Goal: Transaction & Acquisition: Purchase product/service

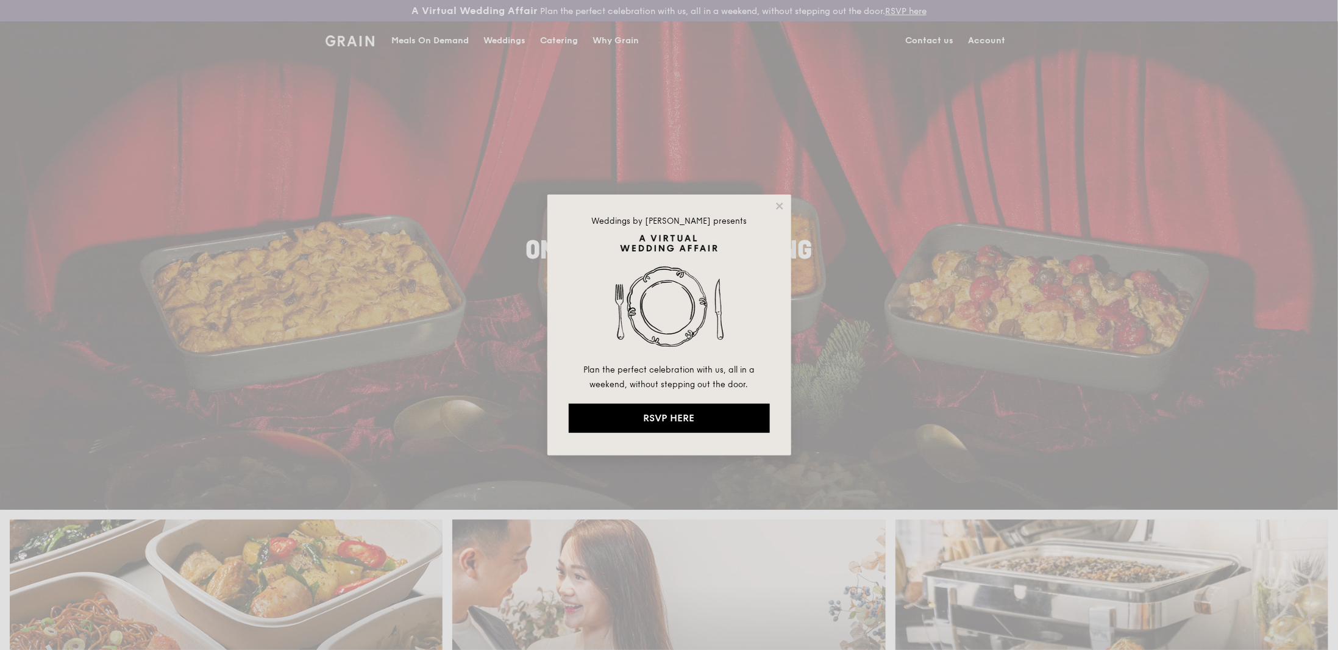
drag, startPoint x: 822, startPoint y: 499, endPoint x: 792, endPoint y: 466, distance: 44.0
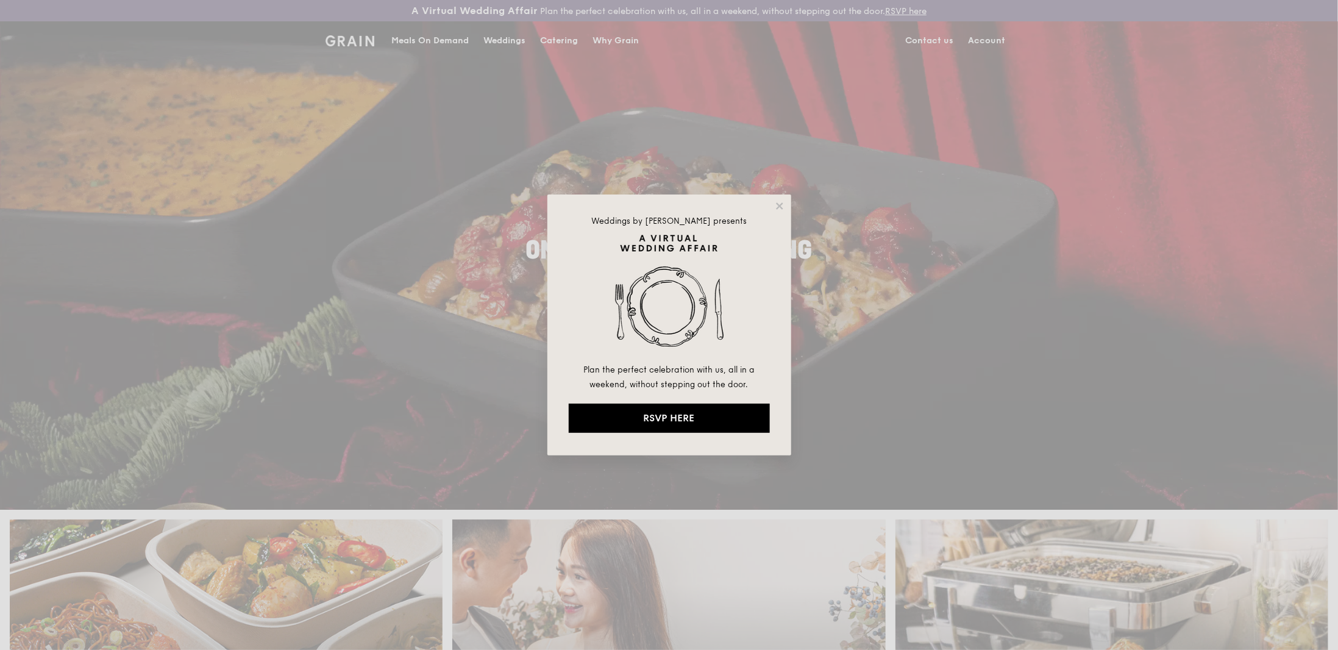
click at [821, 423] on div "Weddings by [PERSON_NAME] presents Plan the perfect celebration with us, all in…" at bounding box center [669, 325] width 1338 height 650
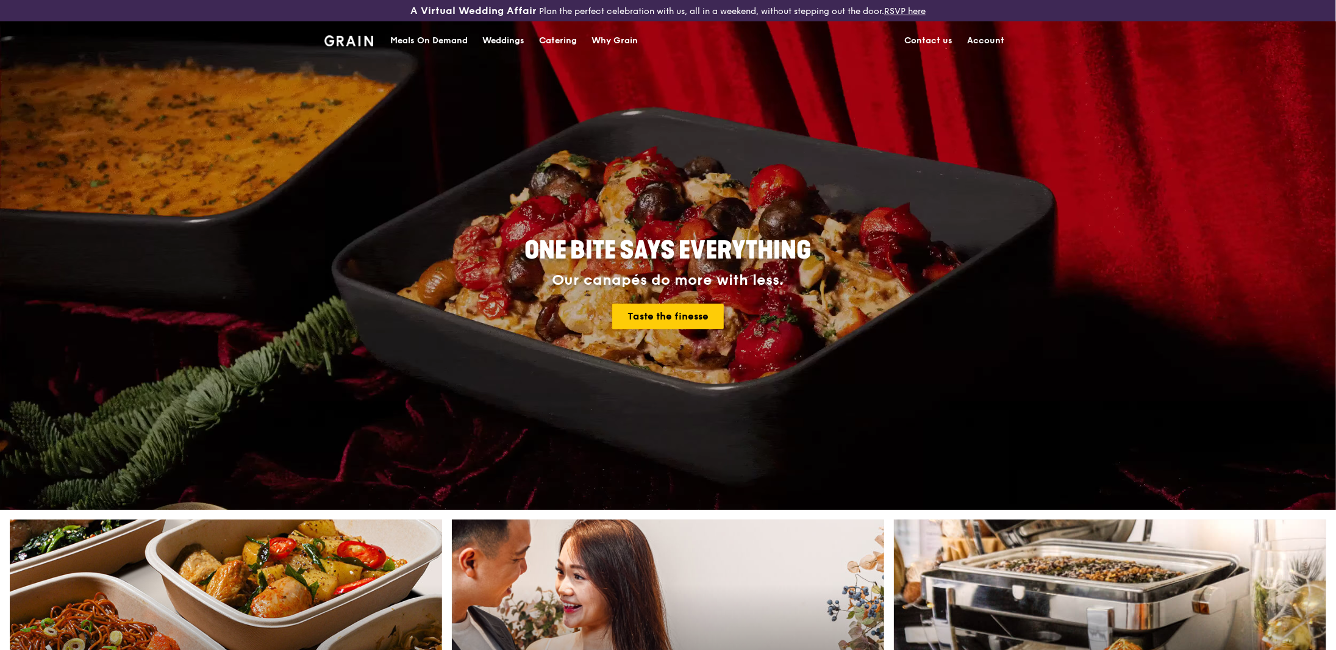
click at [423, 44] on div "Meals On Demand" at bounding box center [428, 41] width 77 height 37
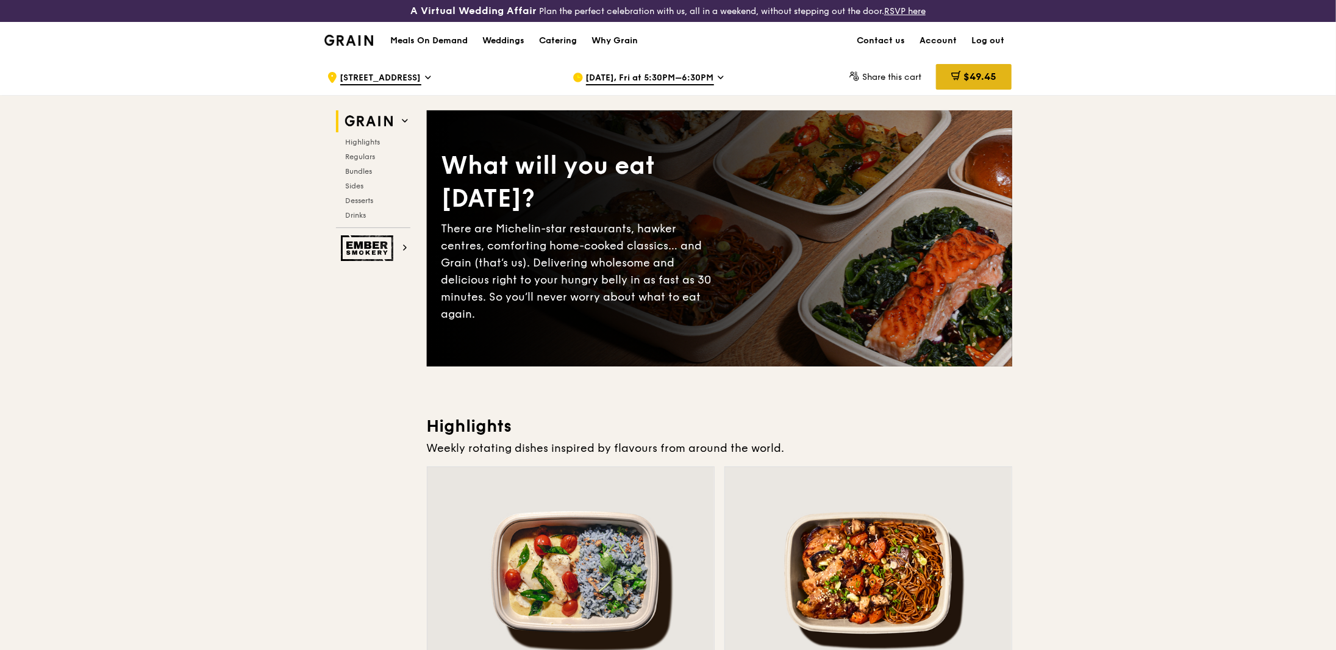
click at [933, 80] on span at bounding box center [956, 77] width 10 height 13
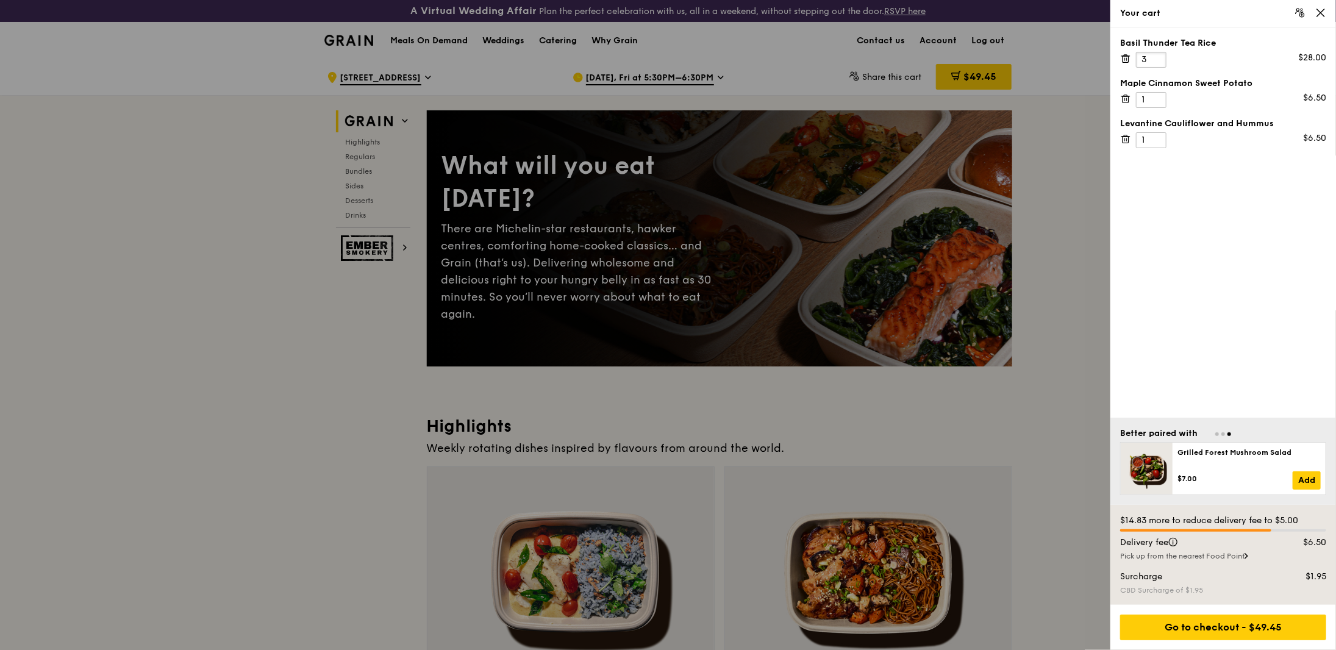
click at [933, 57] on input "3" at bounding box center [1151, 60] width 30 height 16
click at [933, 63] on input "2" at bounding box center [1151, 60] width 30 height 16
type input "1"
click at [933, 63] on input "1" at bounding box center [1151, 60] width 30 height 16
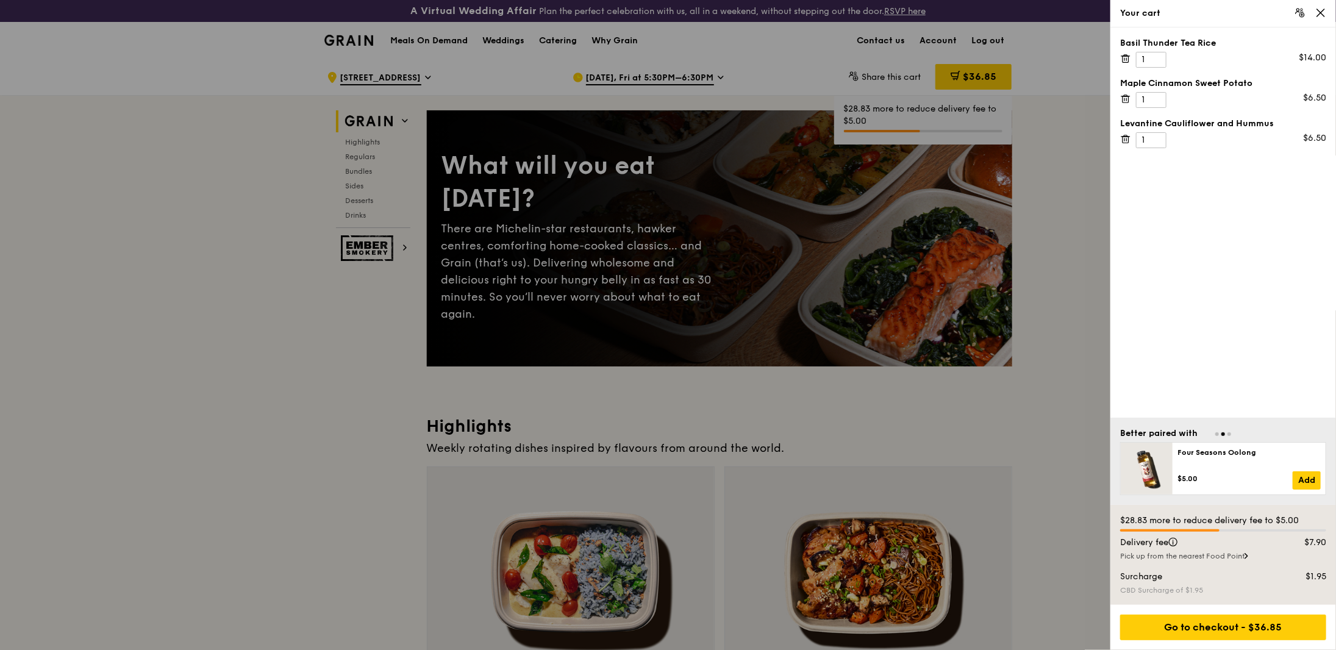
click at [933, 138] on icon at bounding box center [1125, 138] width 11 height 11
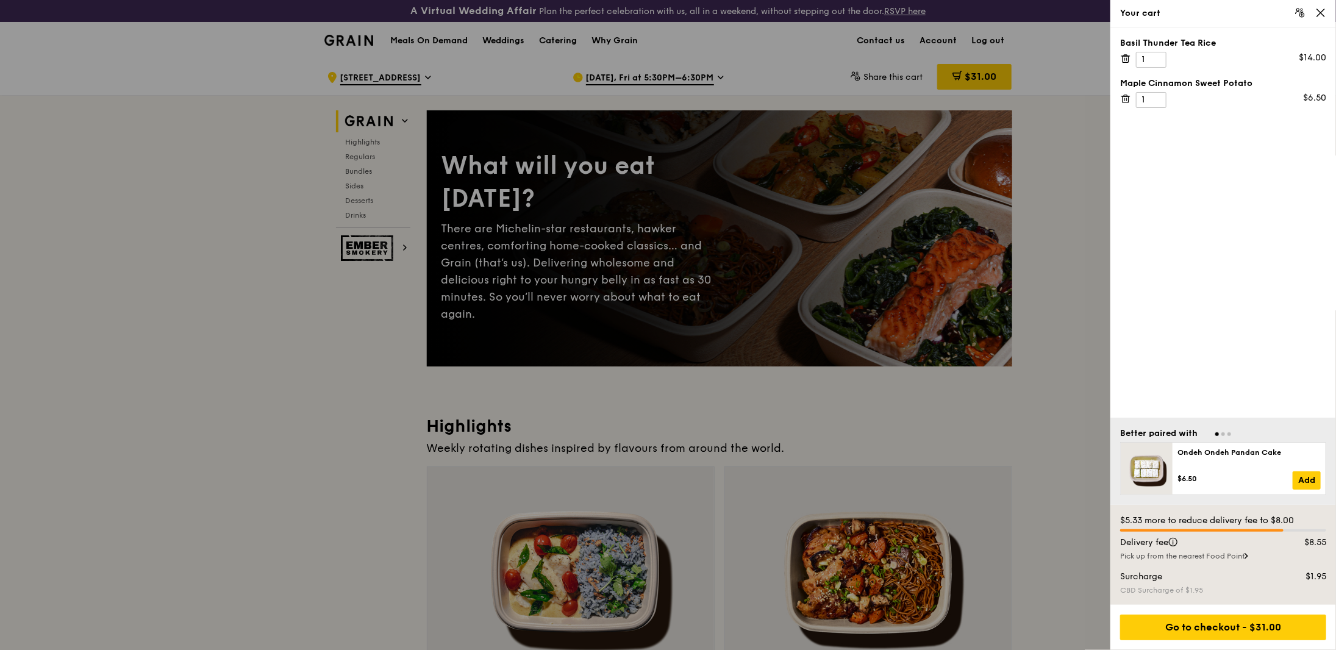
click at [933, 423] on div "Pick up from the nearest Food Point" at bounding box center [1223, 556] width 206 height 10
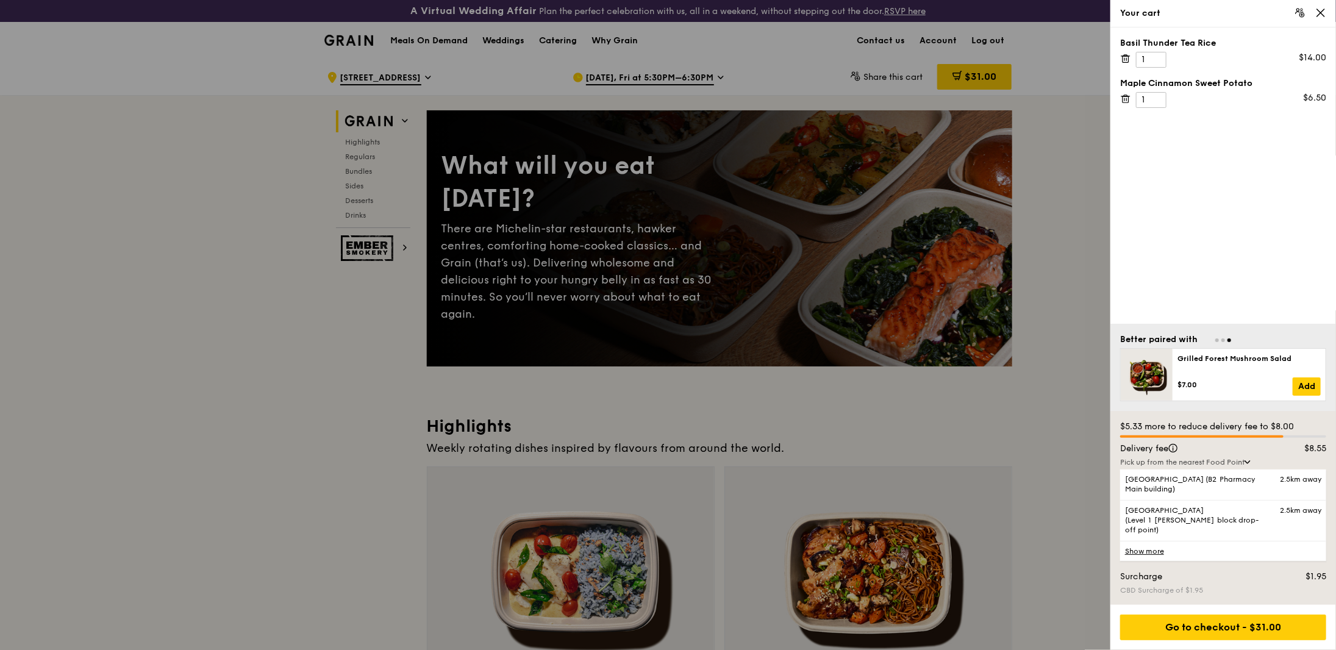
click at [933, 423] on link "Show more" at bounding box center [1223, 551] width 206 height 20
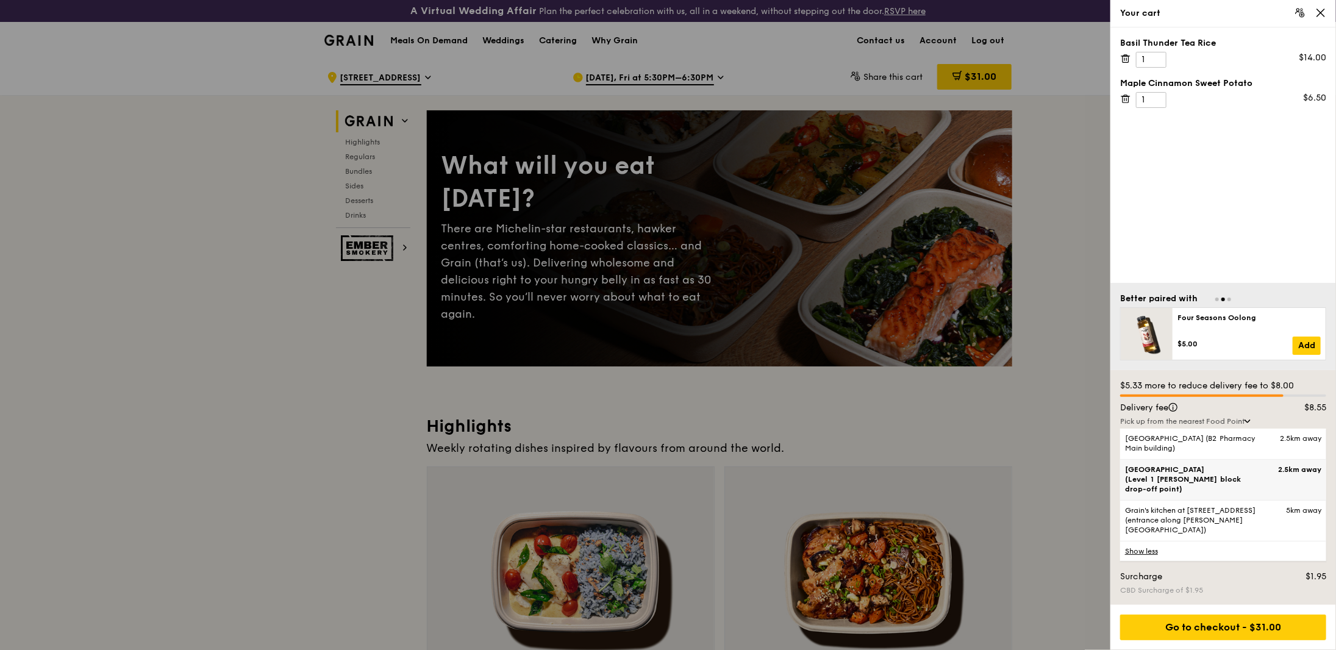
click at [933, 423] on span "[GEOGRAPHIC_DATA] (Level 1 [PERSON_NAME] block drop-off point)" at bounding box center [1199, 478] width 148 height 29
click at [0, 0] on input "[GEOGRAPHIC_DATA] (Level 1 [PERSON_NAME] block drop-off point) 2.5km away" at bounding box center [0, 0] width 0 height 0
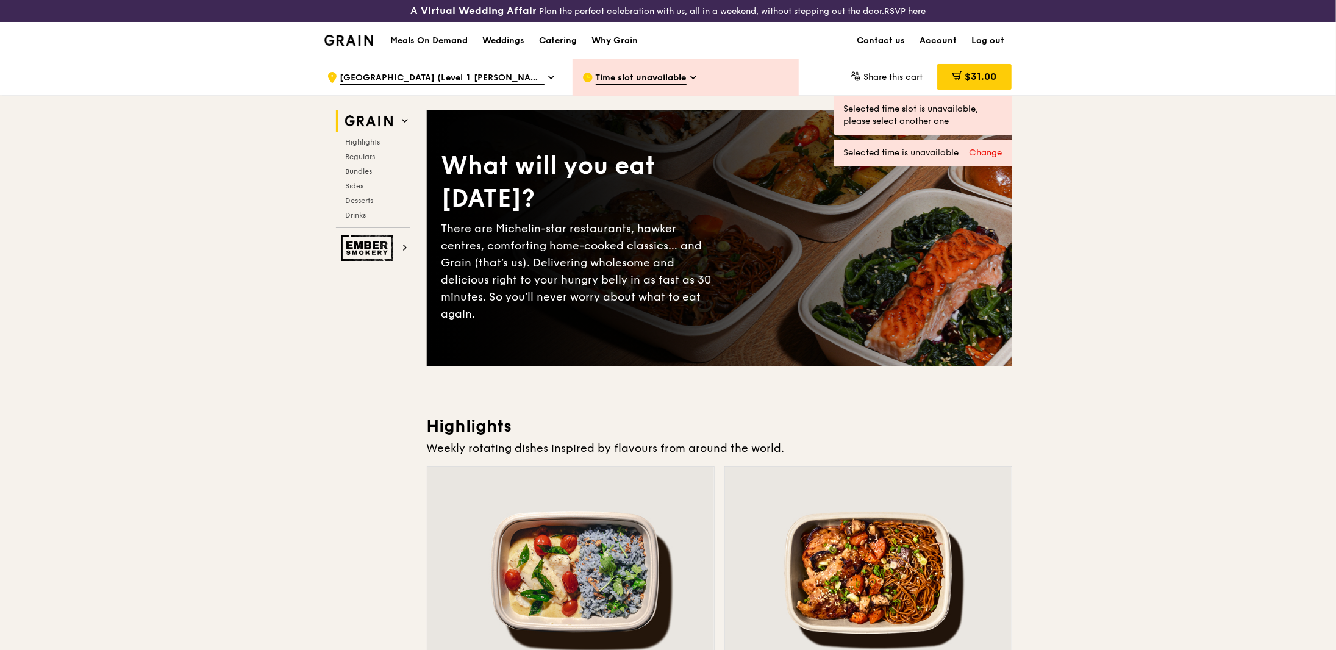
click at [721, 79] on div "Time slot unavailable" at bounding box center [685, 77] width 226 height 37
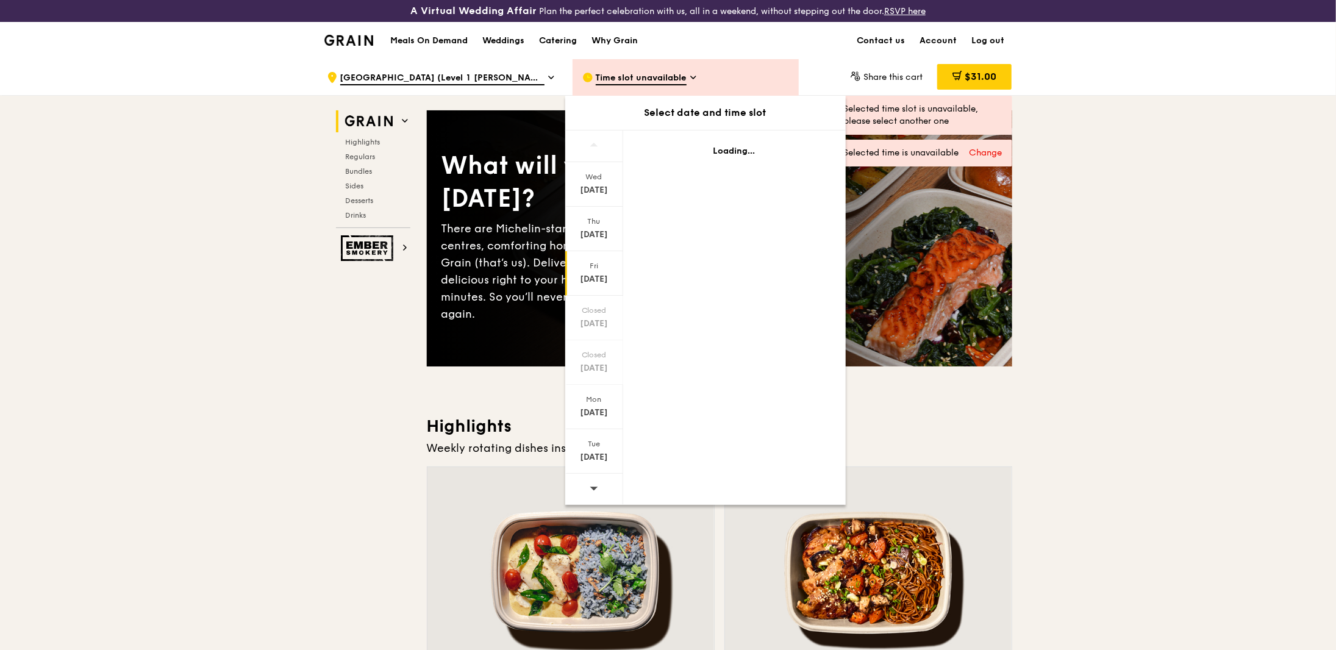
click at [603, 273] on div "[DATE]" at bounding box center [594, 279] width 54 height 12
click at [598, 219] on div "Thu" at bounding box center [594, 221] width 54 height 10
click at [600, 273] on div "[DATE]" at bounding box center [594, 279] width 54 height 12
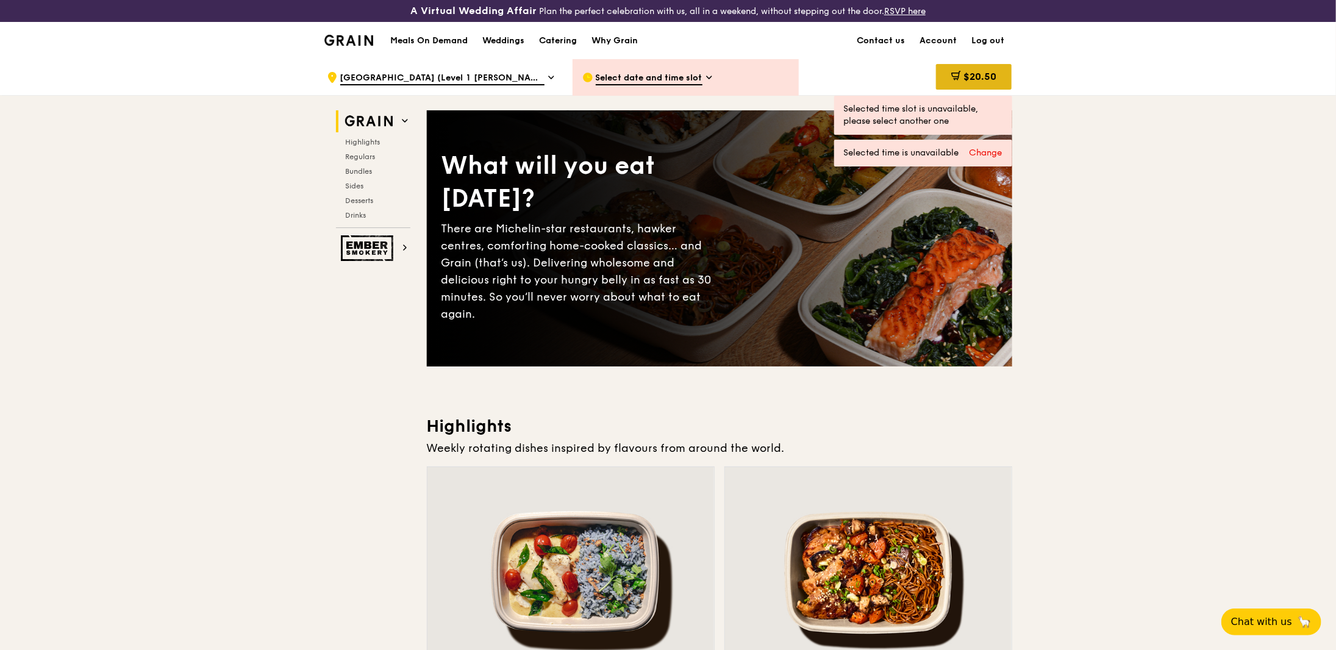
click at [955, 74] on icon at bounding box center [956, 76] width 10 height 10
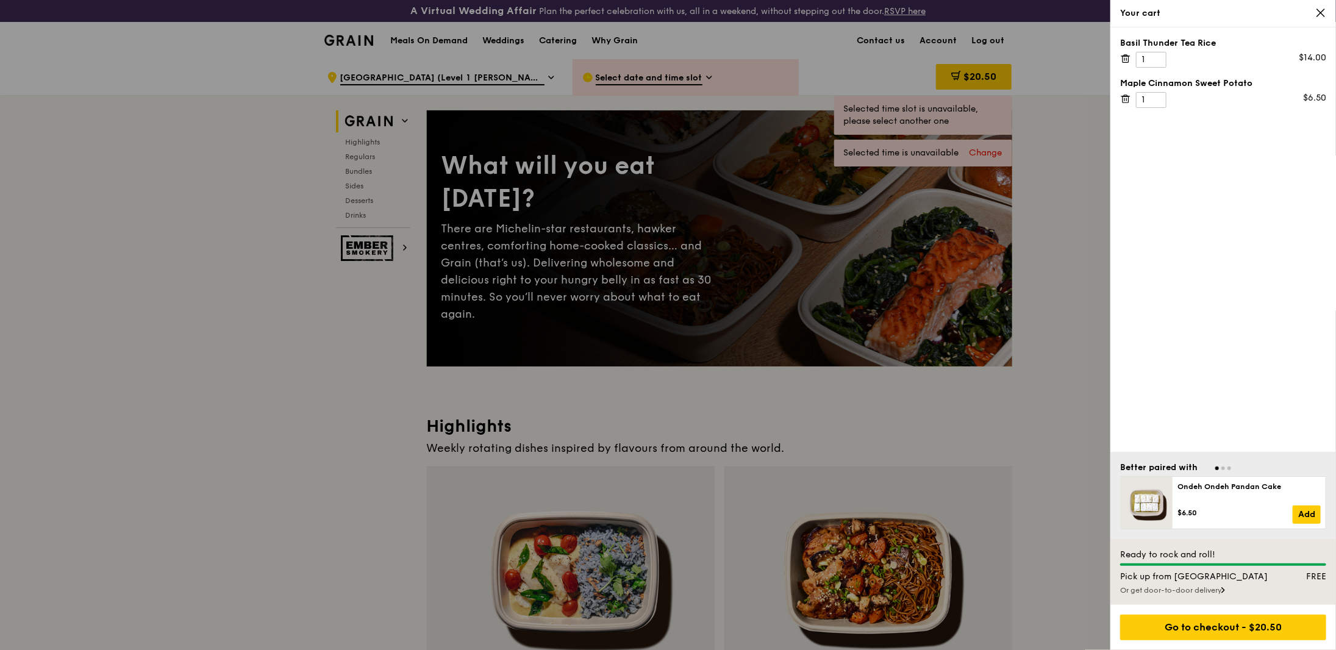
click at [1193, 593] on div "Or get door-to-door delivery" at bounding box center [1223, 590] width 206 height 10
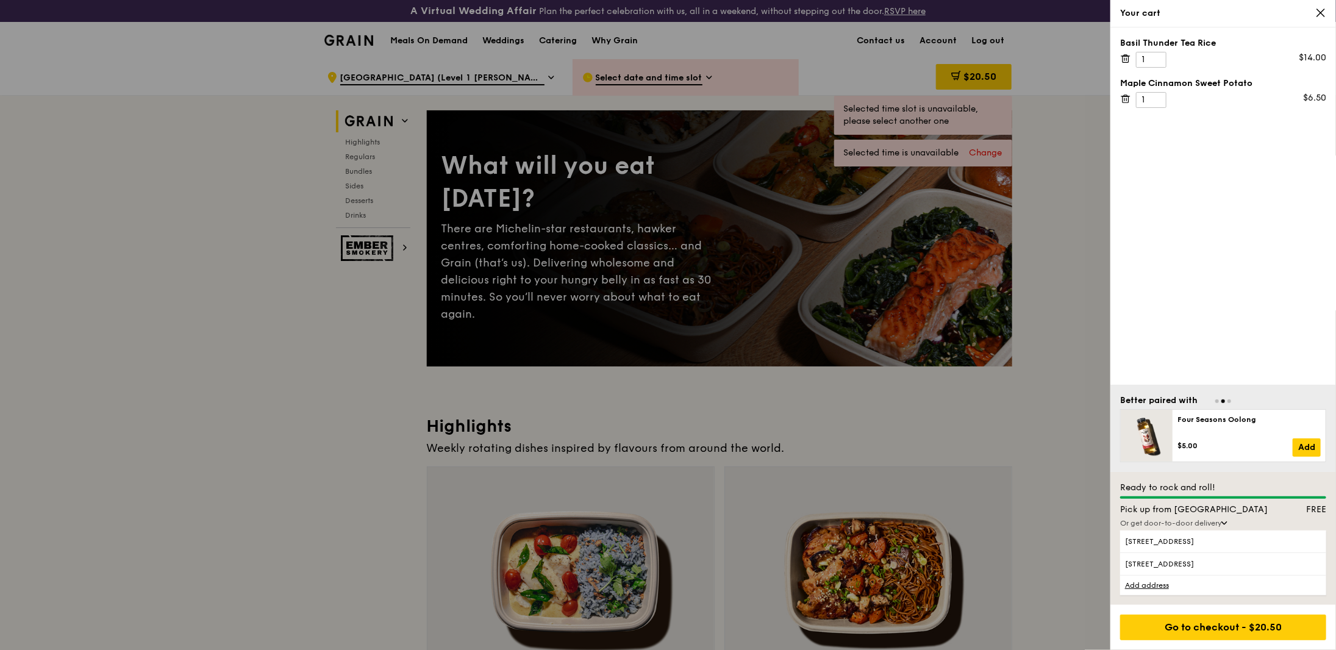
click at [691, 79] on div at bounding box center [668, 325] width 1336 height 650
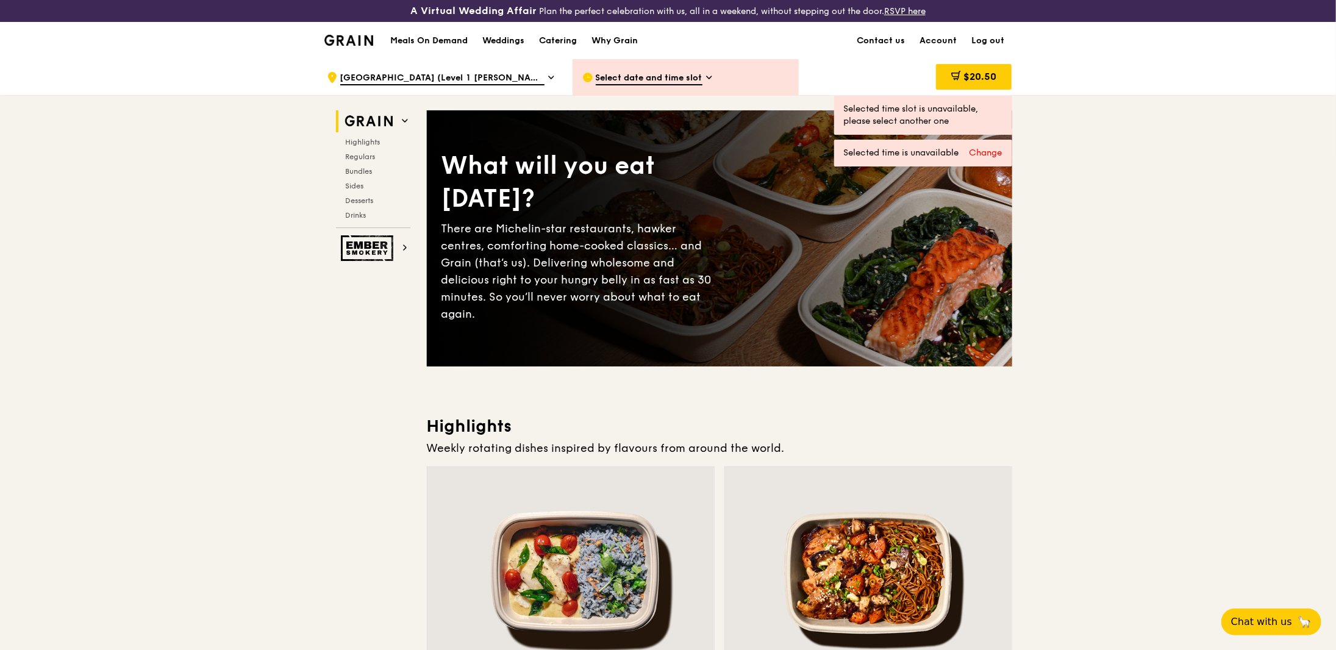
click at [694, 76] on span "Select date and time slot" at bounding box center [649, 78] width 107 height 13
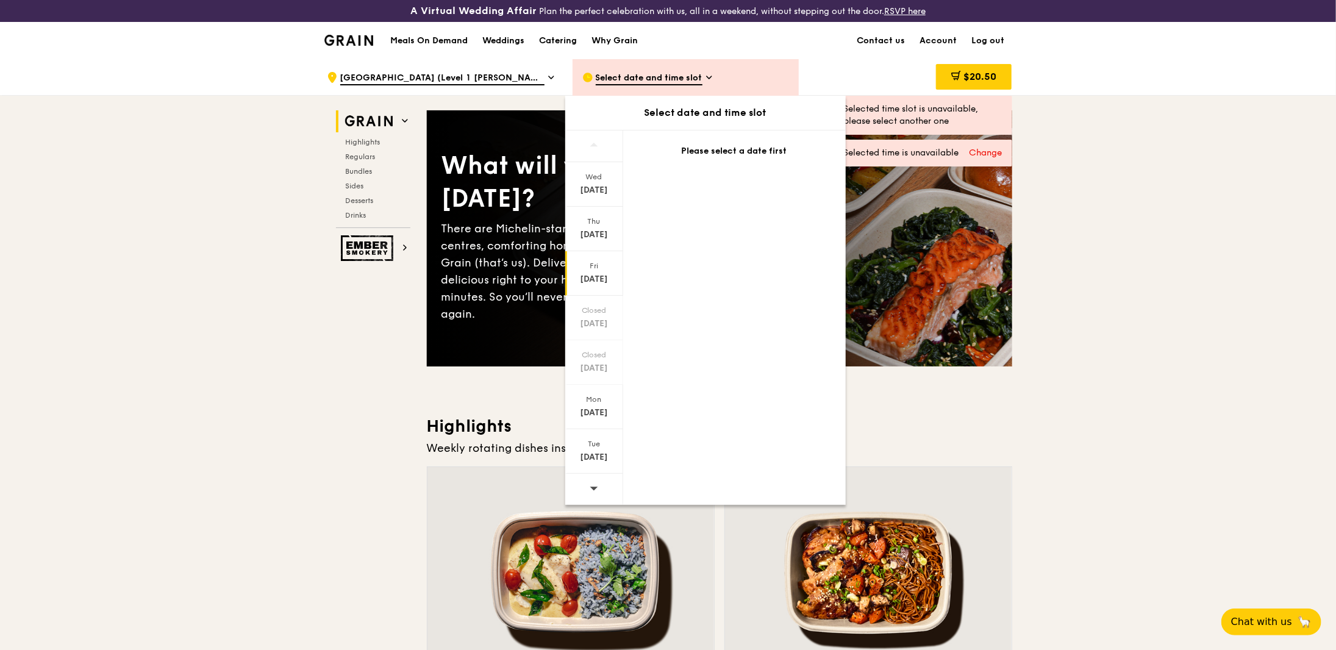
click at [598, 280] on div "[DATE]" at bounding box center [594, 279] width 54 height 12
click at [978, 149] on div "Change" at bounding box center [985, 153] width 33 height 12
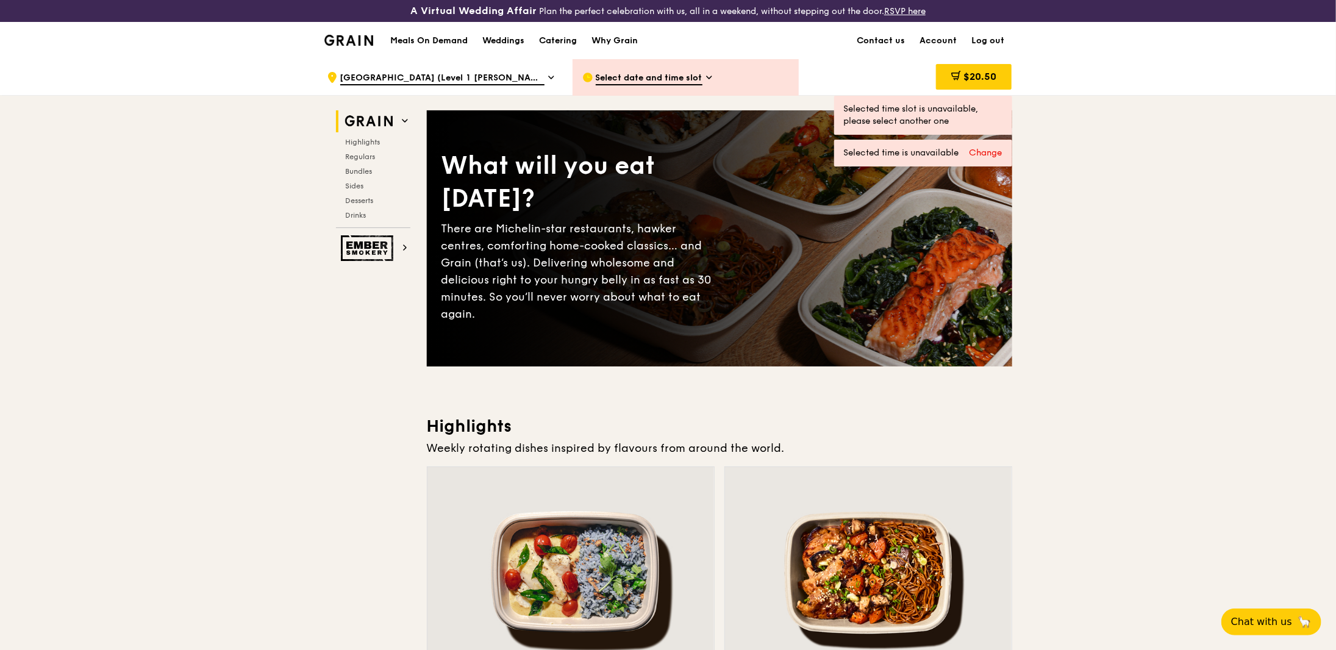
click at [980, 151] on div "Change" at bounding box center [985, 153] width 33 height 12
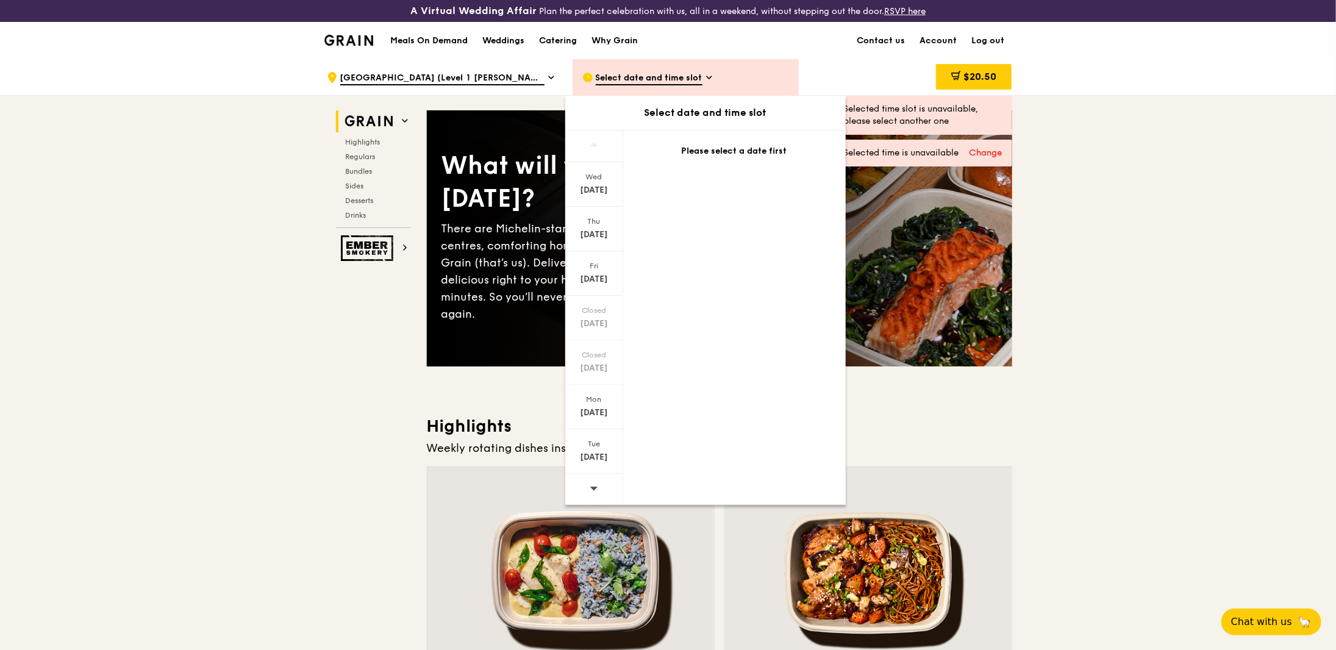
click at [980, 151] on div "Change" at bounding box center [985, 153] width 33 height 12
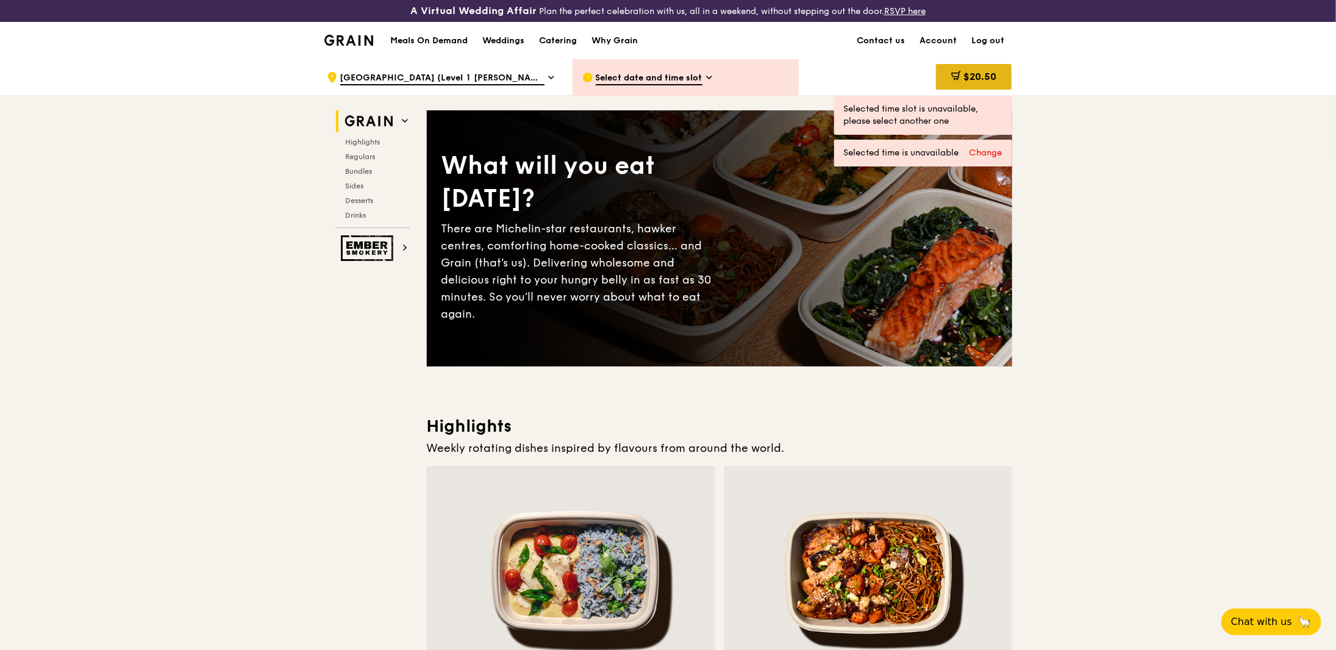
click at [986, 66] on div "$20.50" at bounding box center [974, 77] width 76 height 26
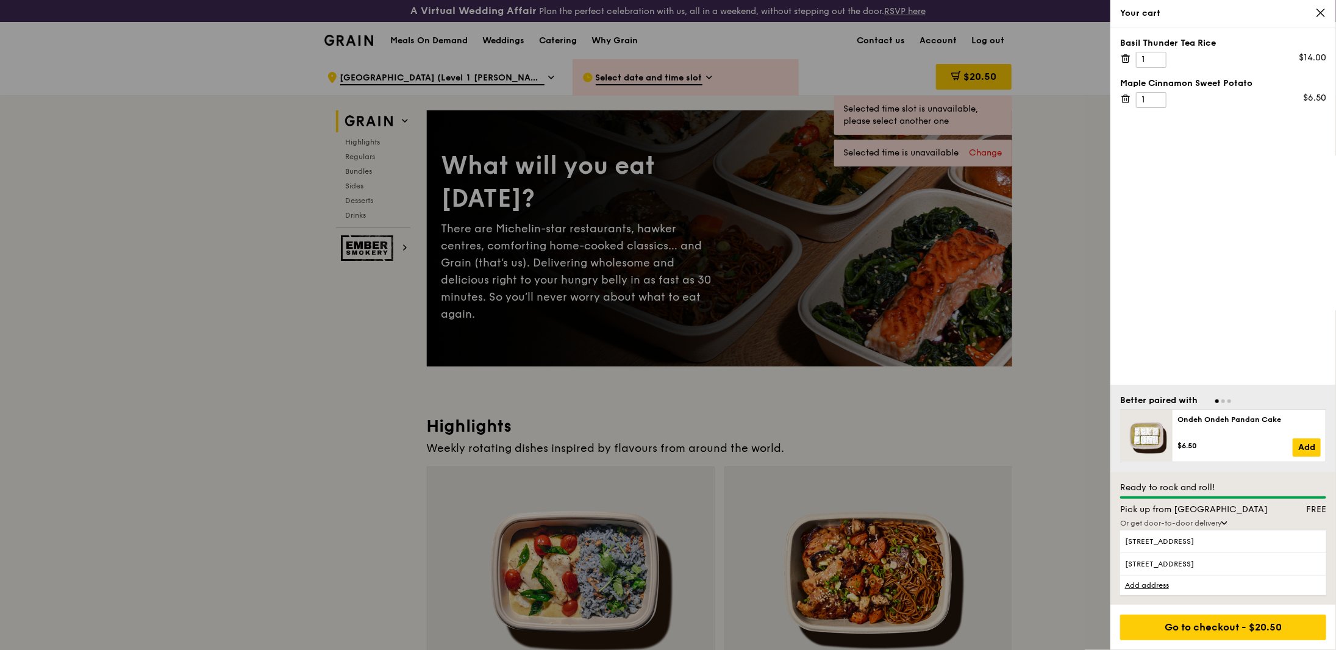
click at [1197, 515] on div "Pick up from [GEOGRAPHIC_DATA]" at bounding box center [1195, 509] width 166 height 12
click at [1200, 519] on div "Or get door-to-door delivery" at bounding box center [1223, 523] width 206 height 10
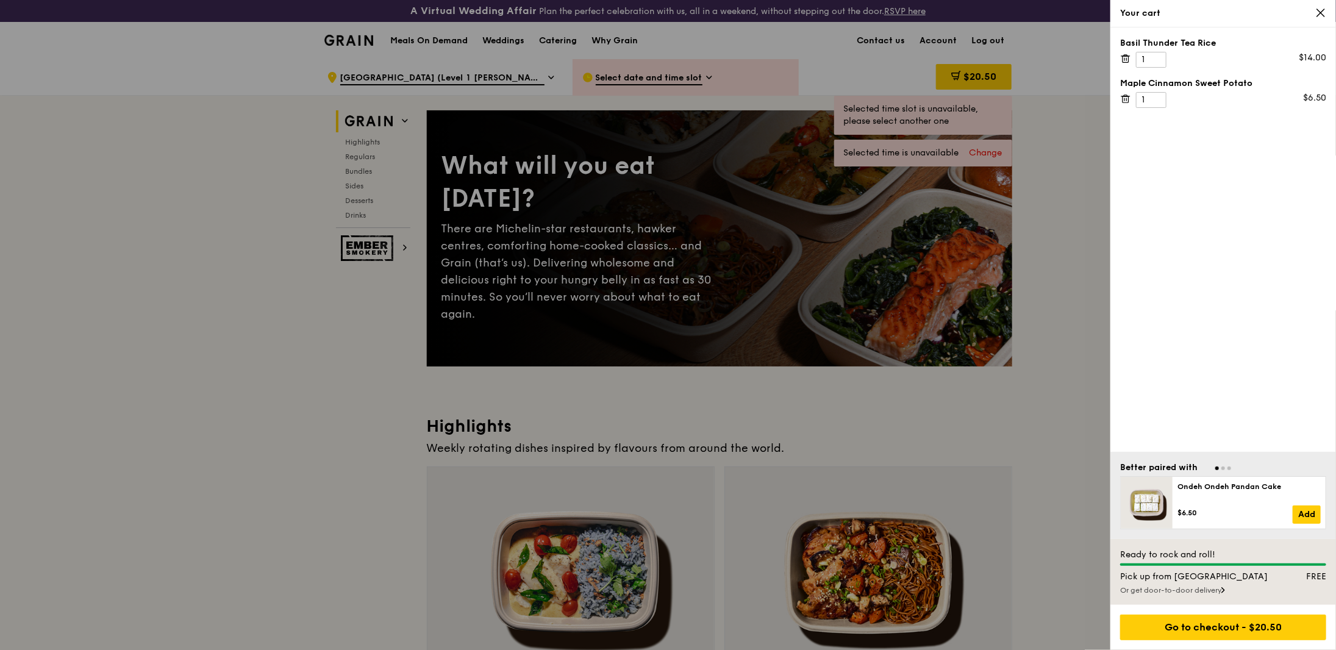
click at [1192, 586] on div "Or get door-to-door delivery" at bounding box center [1223, 590] width 206 height 10
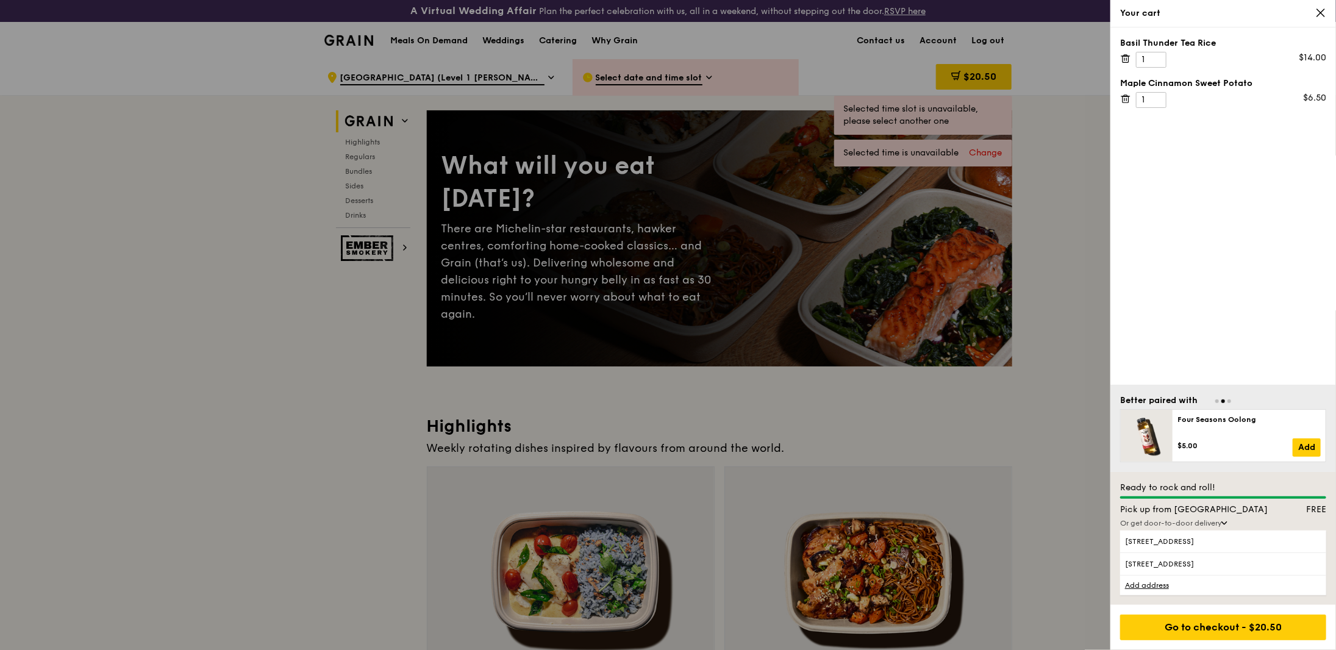
click at [1176, 510] on div "Pick up from [GEOGRAPHIC_DATA]" at bounding box center [1195, 509] width 166 height 12
click at [1169, 561] on span "81 Victoria Street, 188065" at bounding box center [1199, 564] width 148 height 10
click at [0, 0] on input "81 Victoria Street, 188065" at bounding box center [0, 0] width 0 height 0
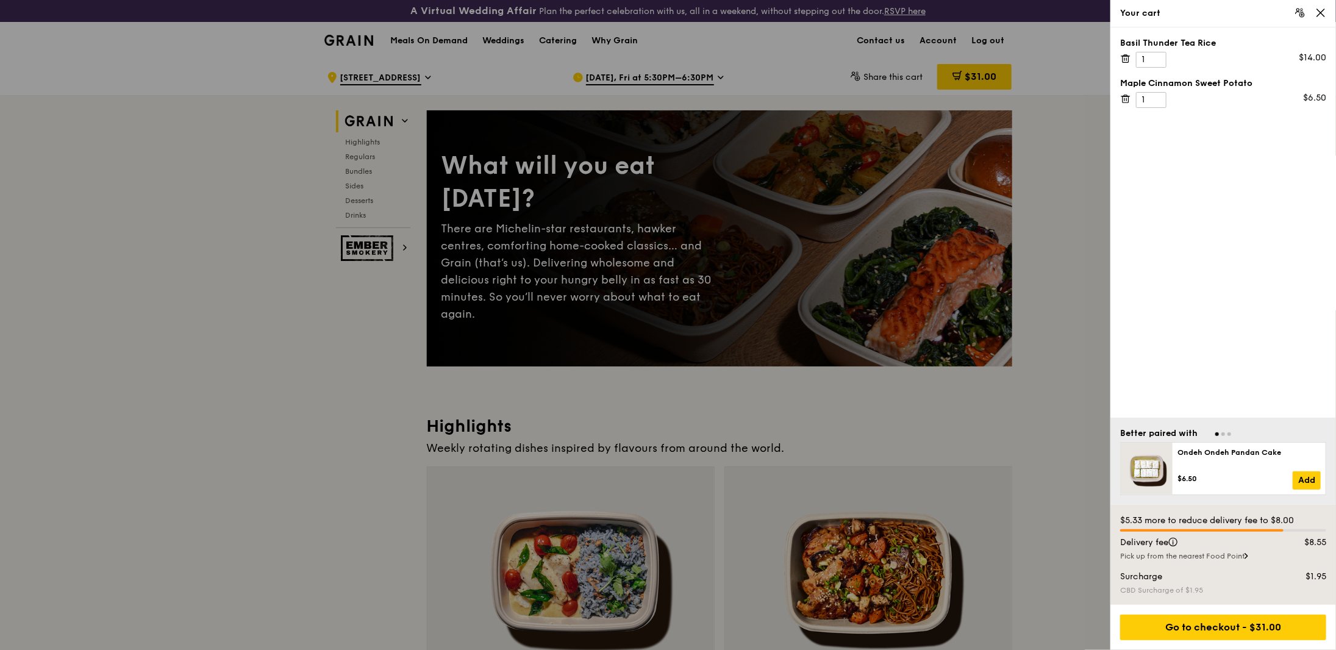
click at [1178, 554] on div "Pick up from the nearest Food Point" at bounding box center [1223, 556] width 206 height 10
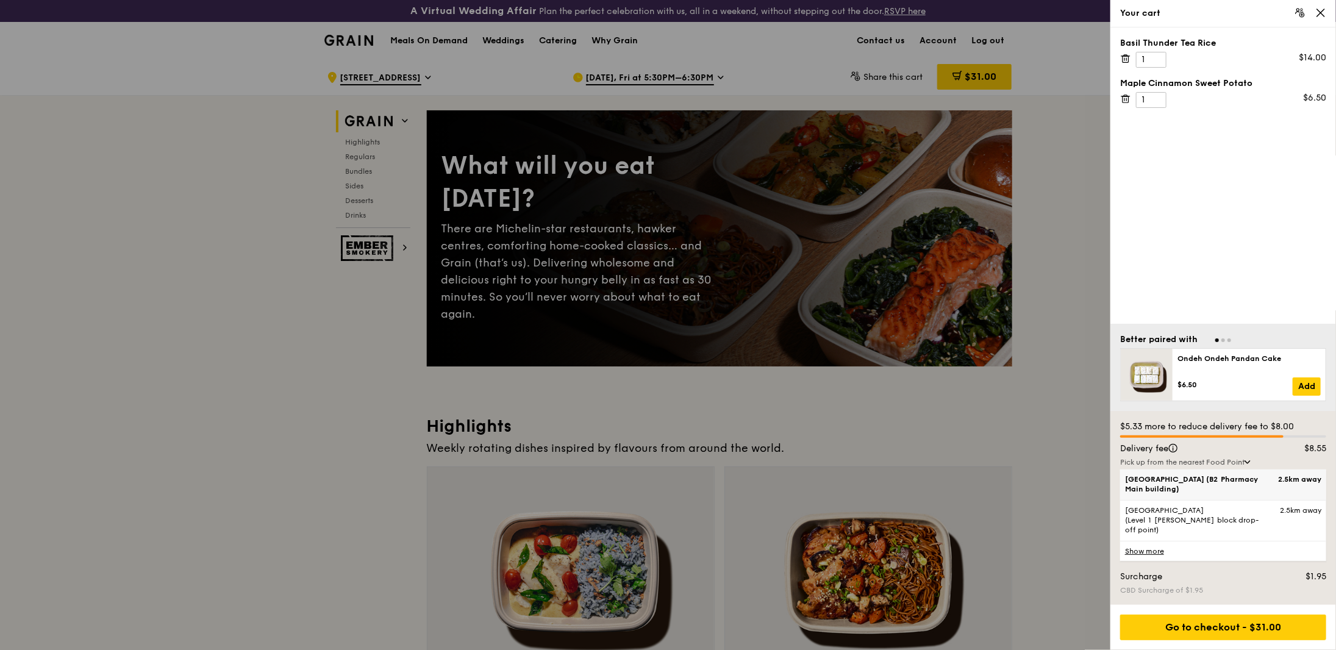
click at [1175, 494] on span "[GEOGRAPHIC_DATA] (B2 Pharmacy Main building)" at bounding box center [1199, 484] width 148 height 20
click at [0, 0] on input "Tan Tock Seng Hospital (B2 Pharmacy Main building) 2.5km away" at bounding box center [0, 0] width 0 height 0
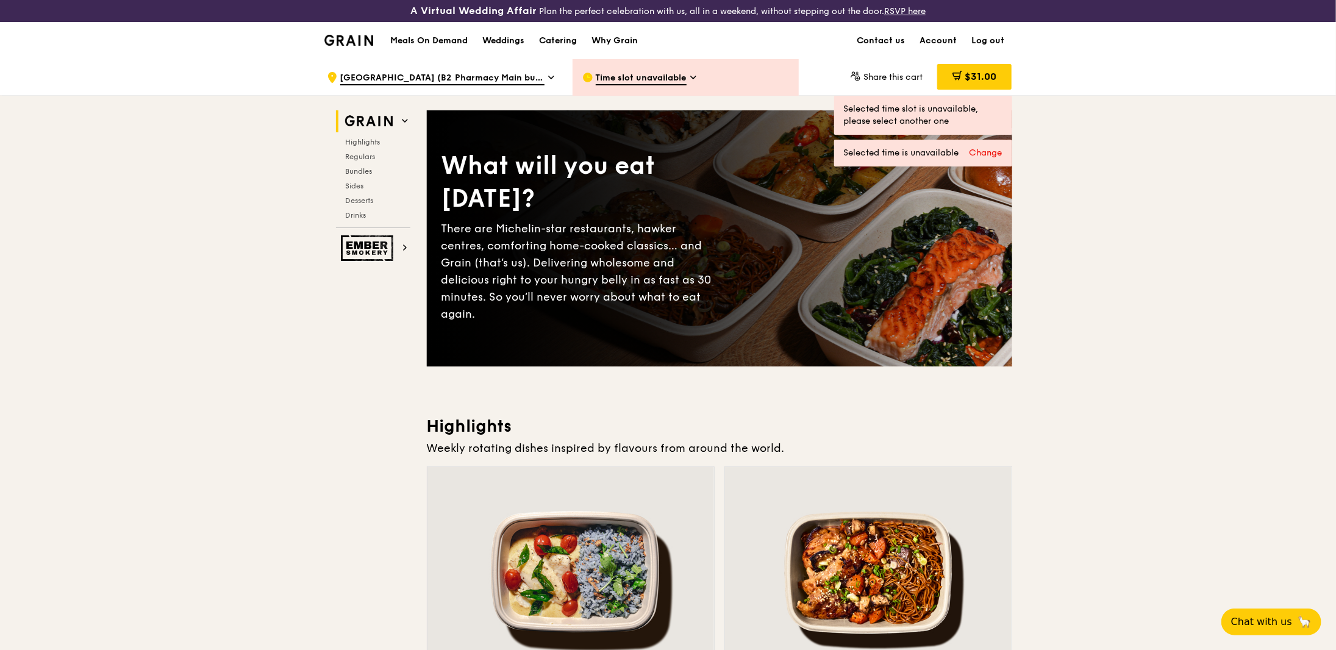
click at [657, 79] on span "Time slot unavailable" at bounding box center [641, 78] width 91 height 13
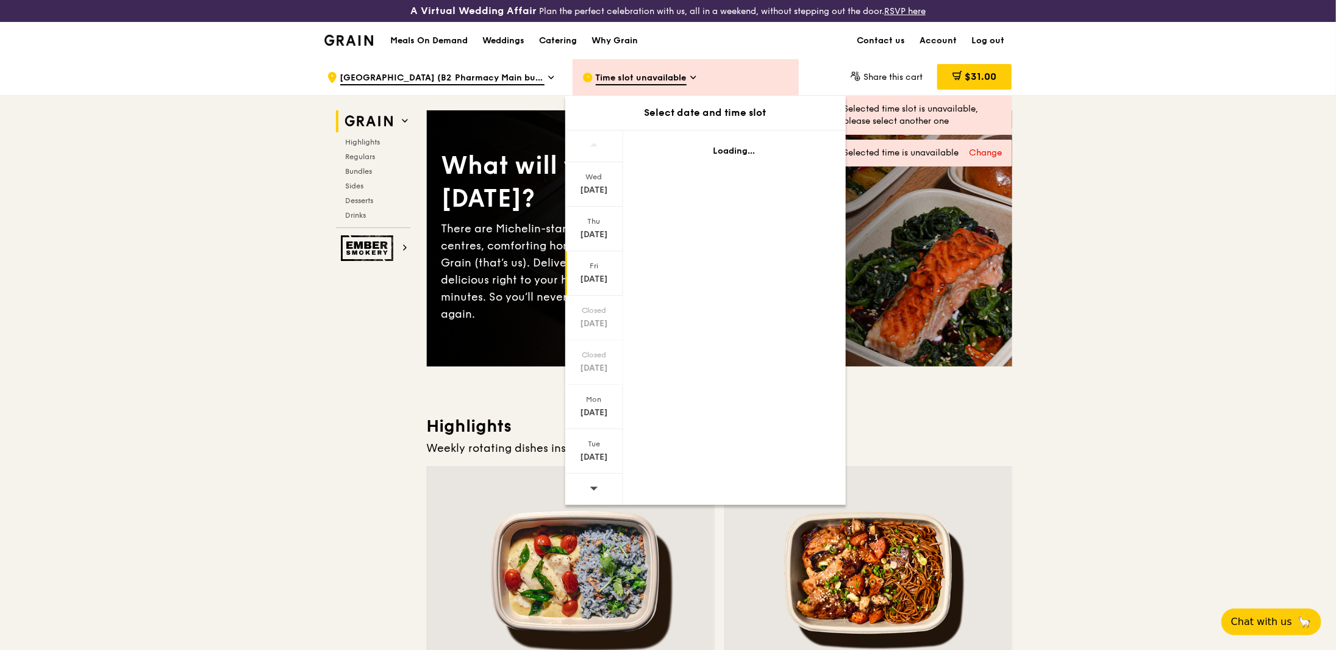
click at [600, 267] on div "Fri" at bounding box center [594, 266] width 54 height 10
click at [598, 227] on div "Thu Oct 9" at bounding box center [594, 229] width 58 height 44
click at [596, 193] on div "[DATE]" at bounding box center [594, 190] width 54 height 12
click at [600, 229] on div "[DATE]" at bounding box center [594, 235] width 54 height 12
click at [599, 258] on div "Fri Oct 10" at bounding box center [594, 273] width 58 height 44
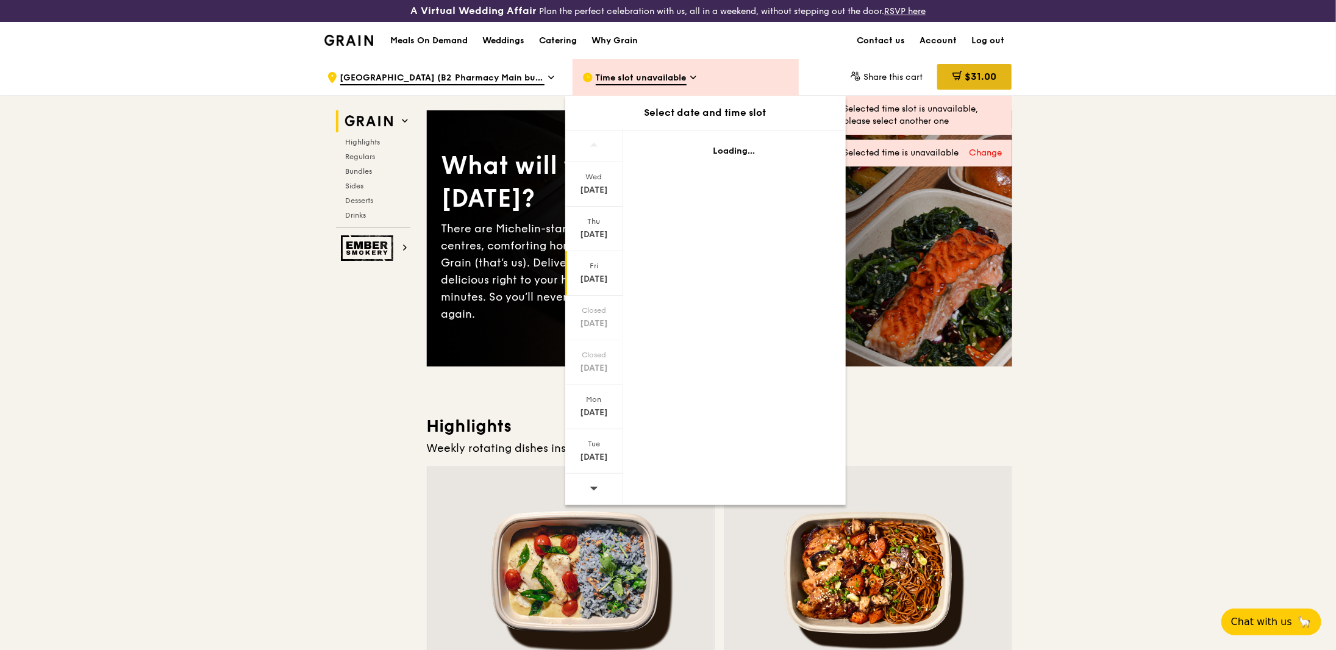
click at [976, 78] on span "$31.00" at bounding box center [980, 77] width 32 height 12
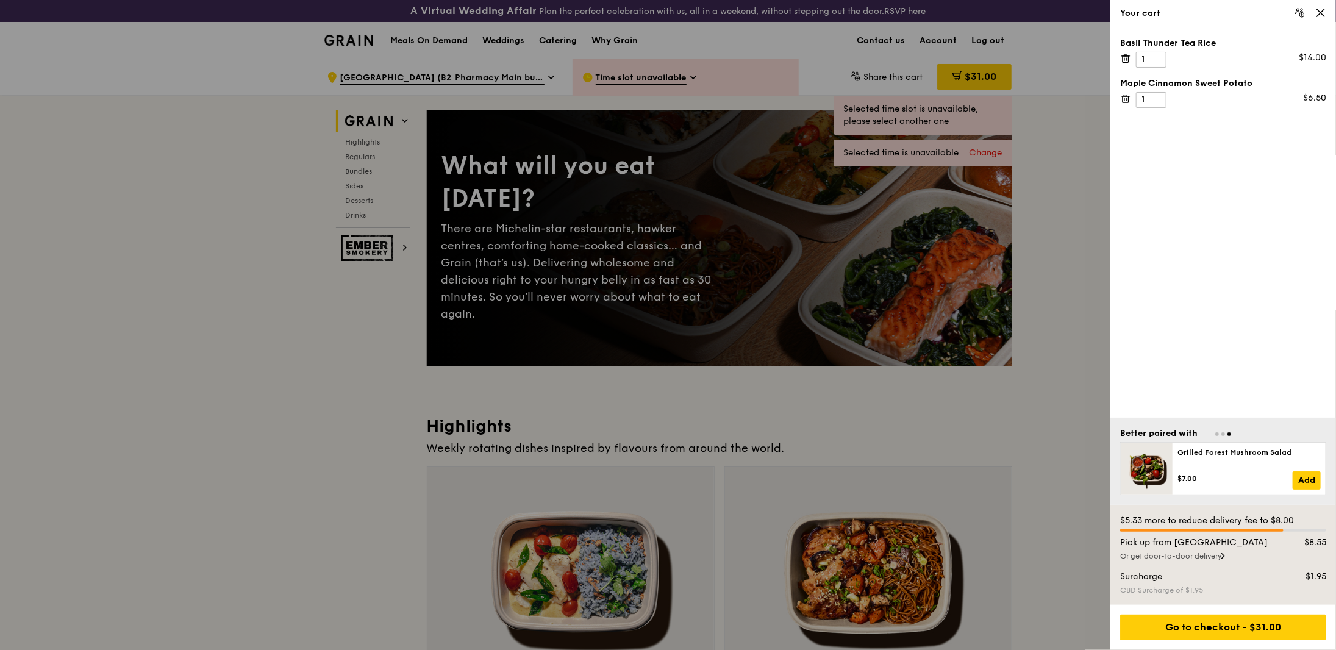
click at [1128, 92] on span at bounding box center [1125, 98] width 11 height 12
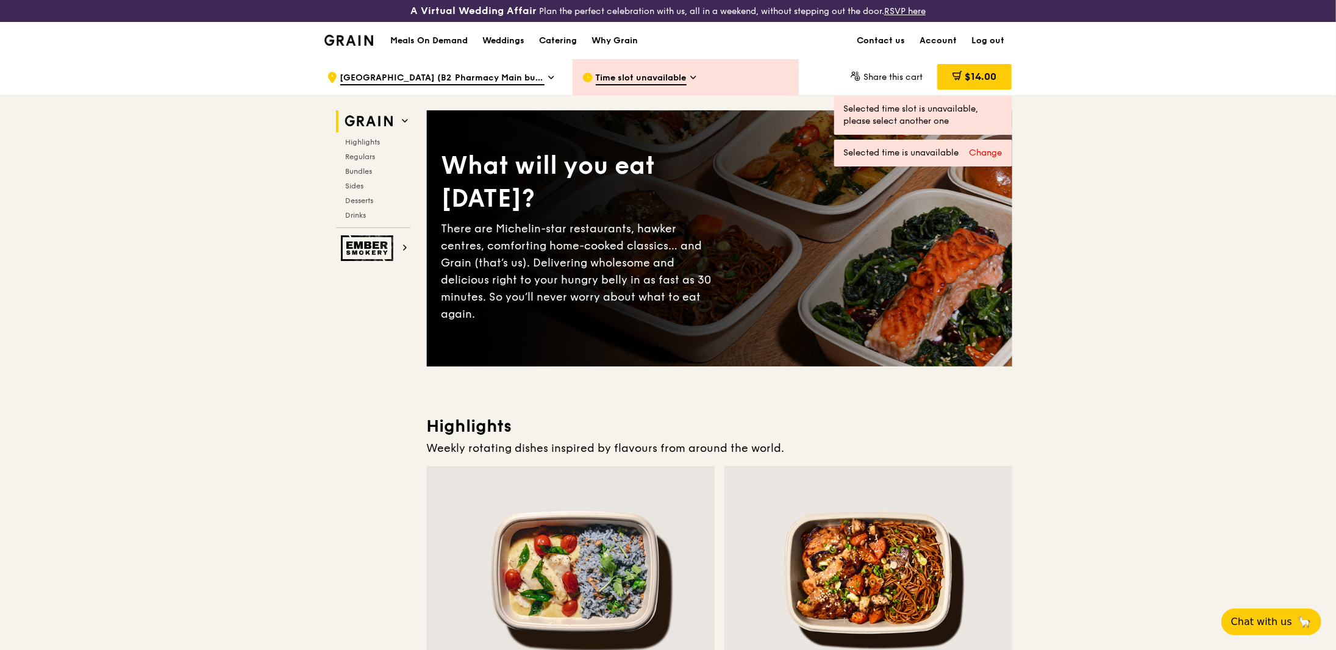
click at [1122, 56] on div "Grain logo Meals On Demand Weddings Catering Why Grain Contact us Account Log o…" at bounding box center [668, 40] width 1336 height 37
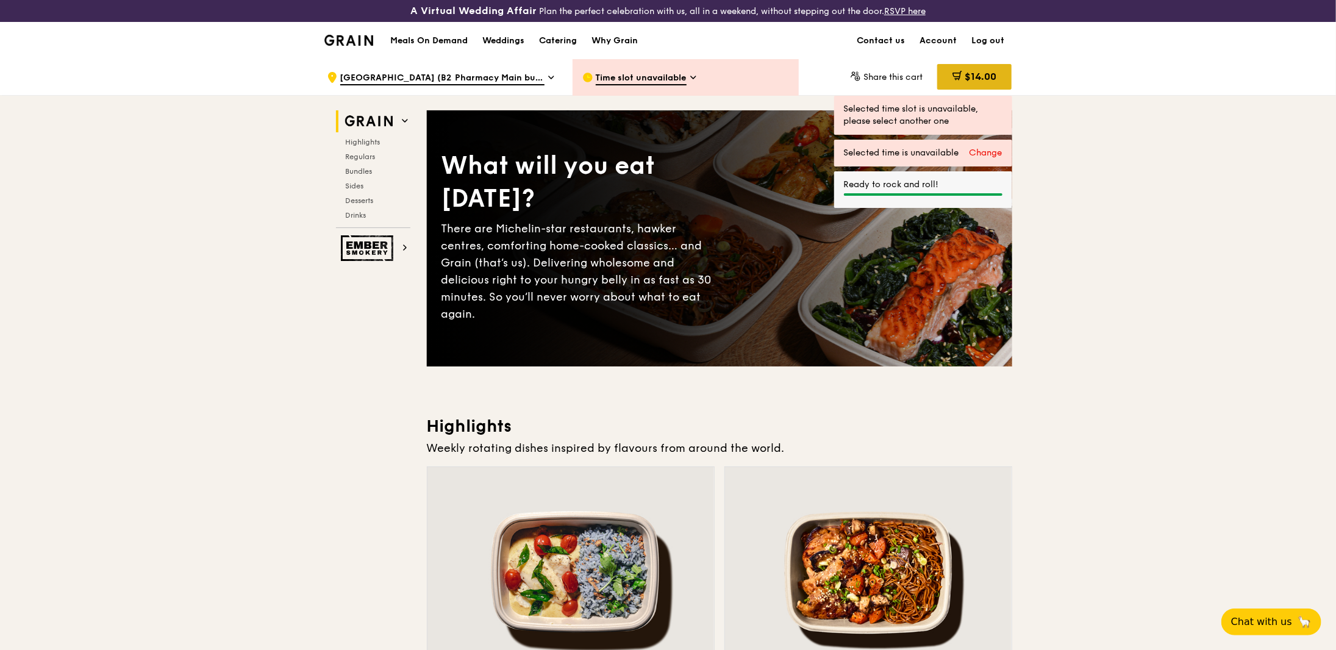
click at [964, 79] on span "$14.00" at bounding box center [980, 77] width 32 height 12
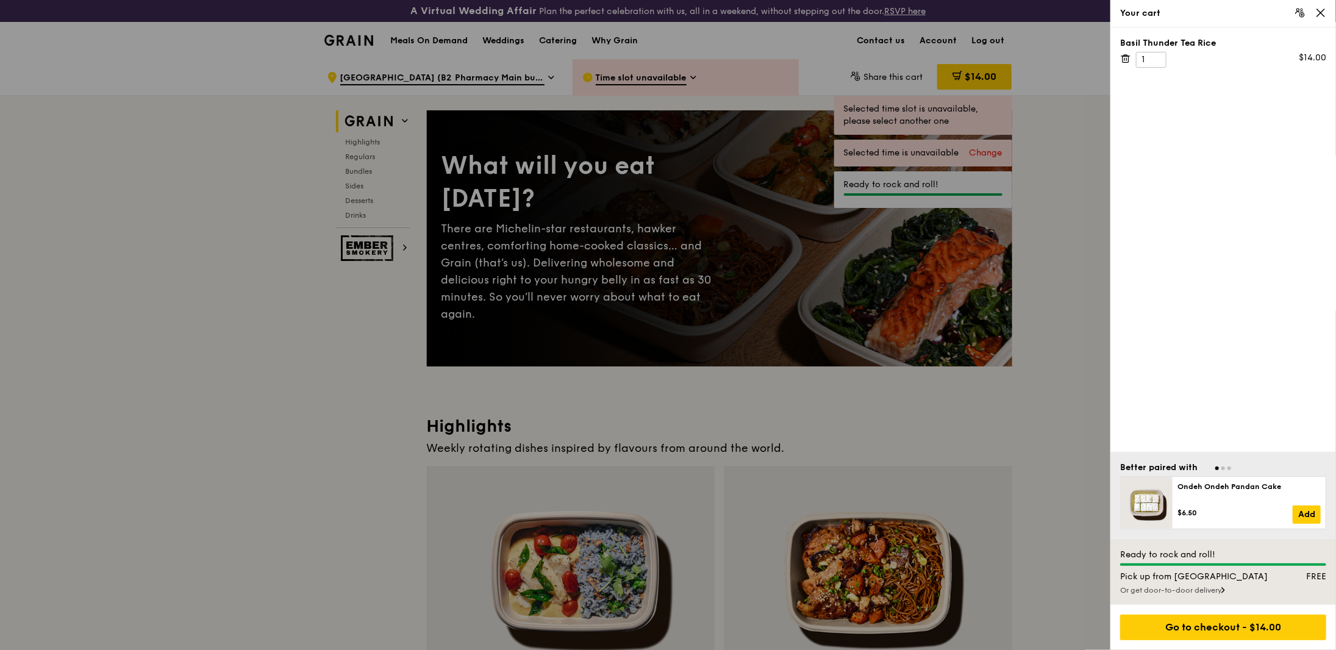
click at [1123, 56] on icon at bounding box center [1125, 56] width 9 height 0
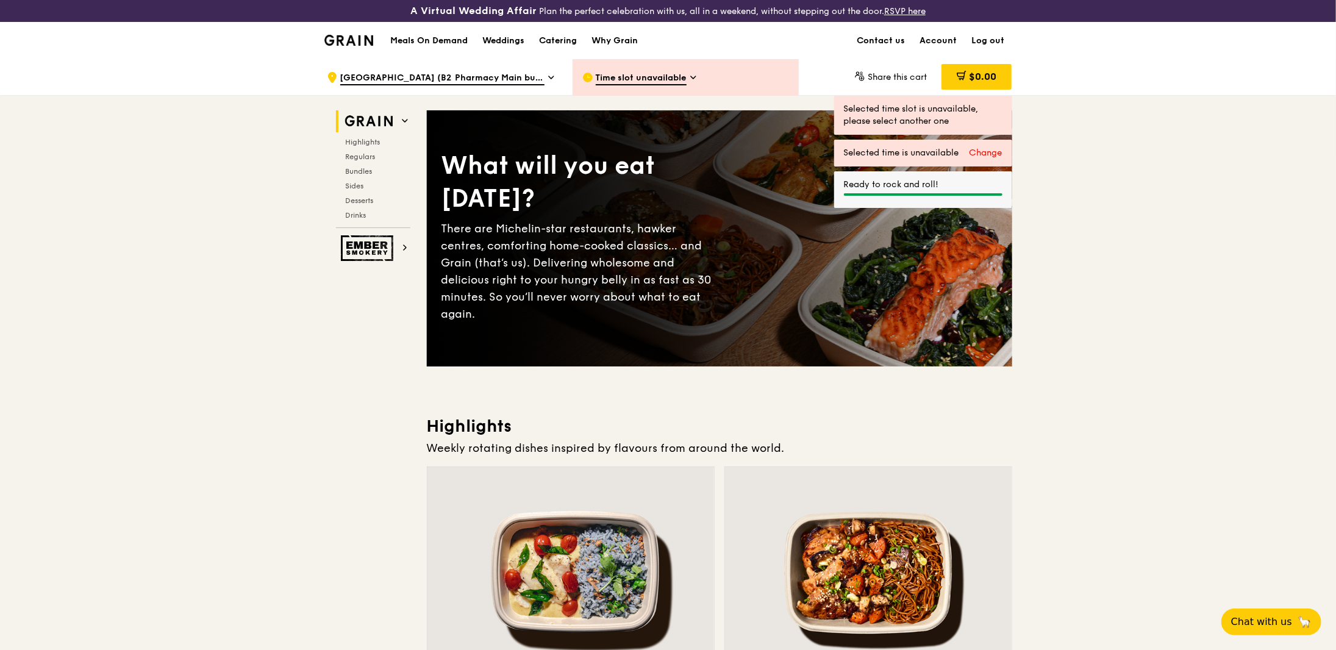
click at [941, 84] on div "$0.00" at bounding box center [976, 77] width 70 height 26
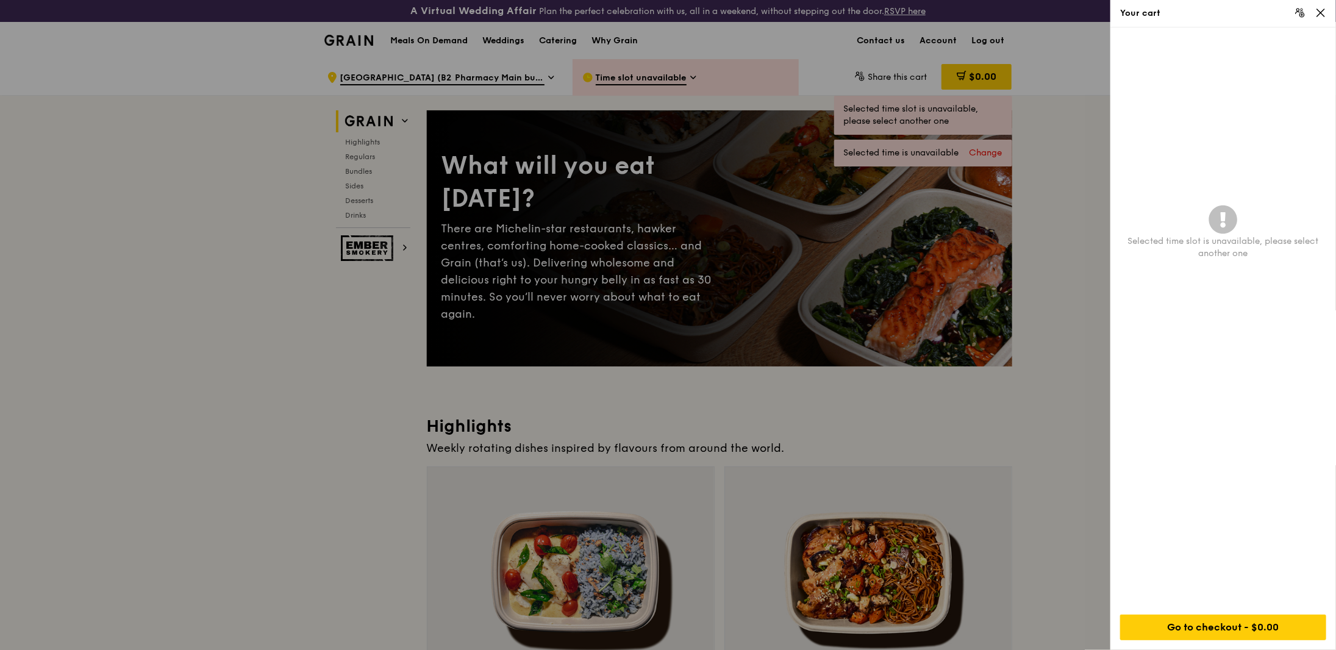
click at [1008, 287] on div at bounding box center [668, 325] width 1336 height 650
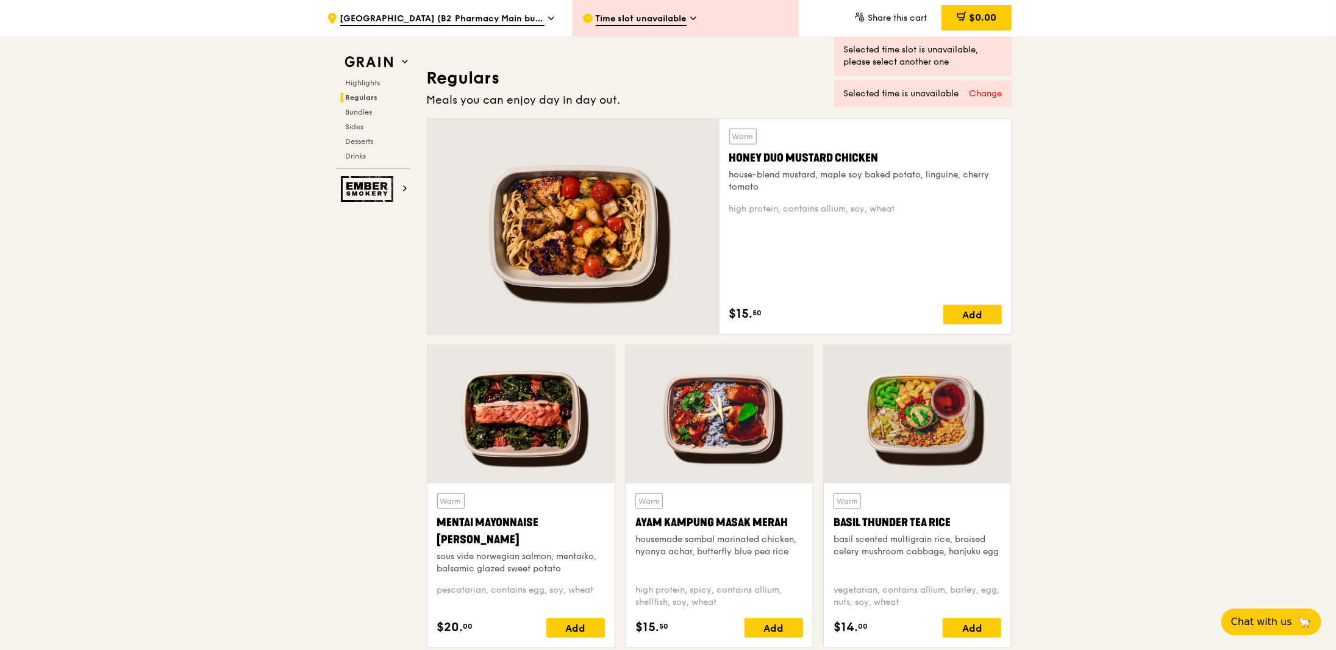
scroll to position [1097, 0]
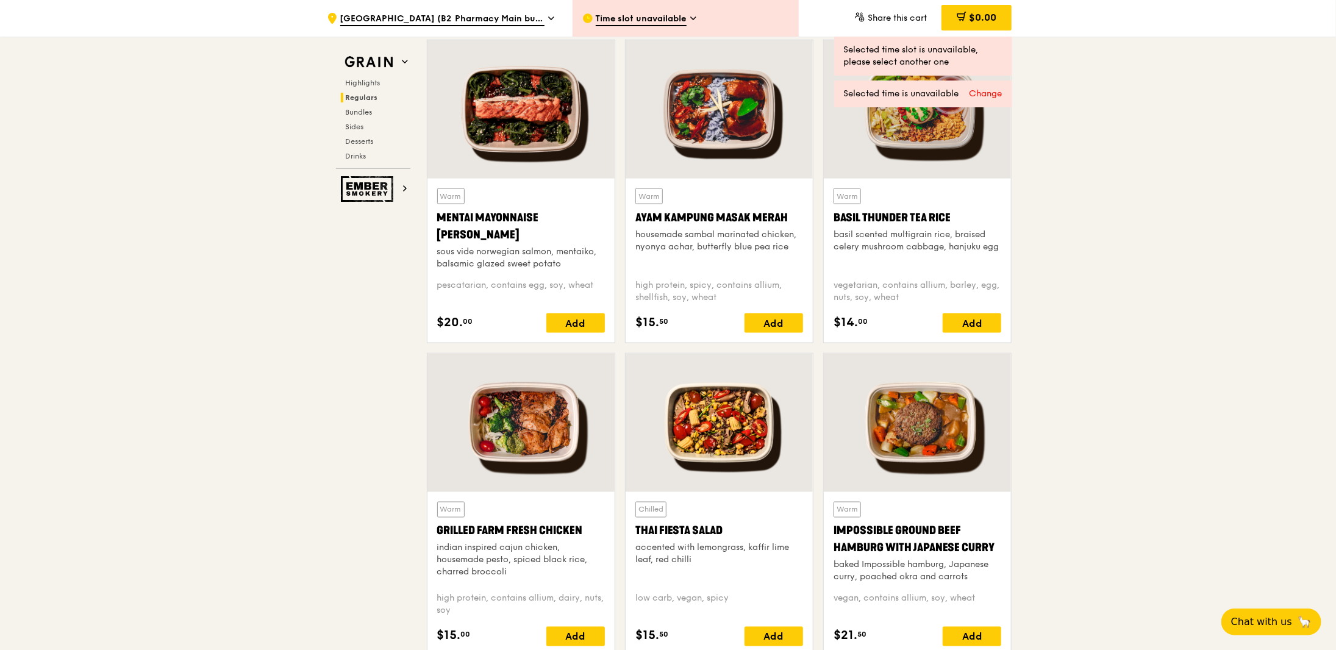
click at [984, 310] on div "Warm Basil Thunder Tea Rice basil scented multigrain rice, braised celery mushr…" at bounding box center [917, 260] width 168 height 144
click at [986, 318] on div "Add" at bounding box center [971, 323] width 59 height 20
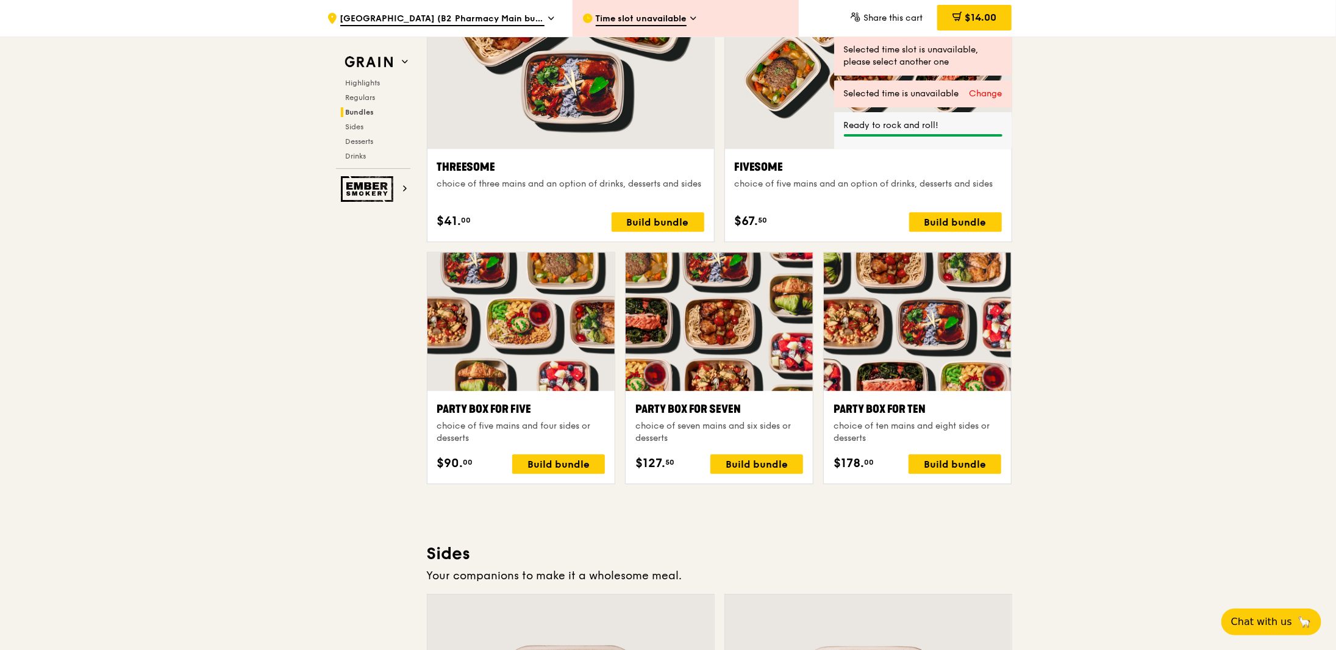
scroll to position [2500, 0]
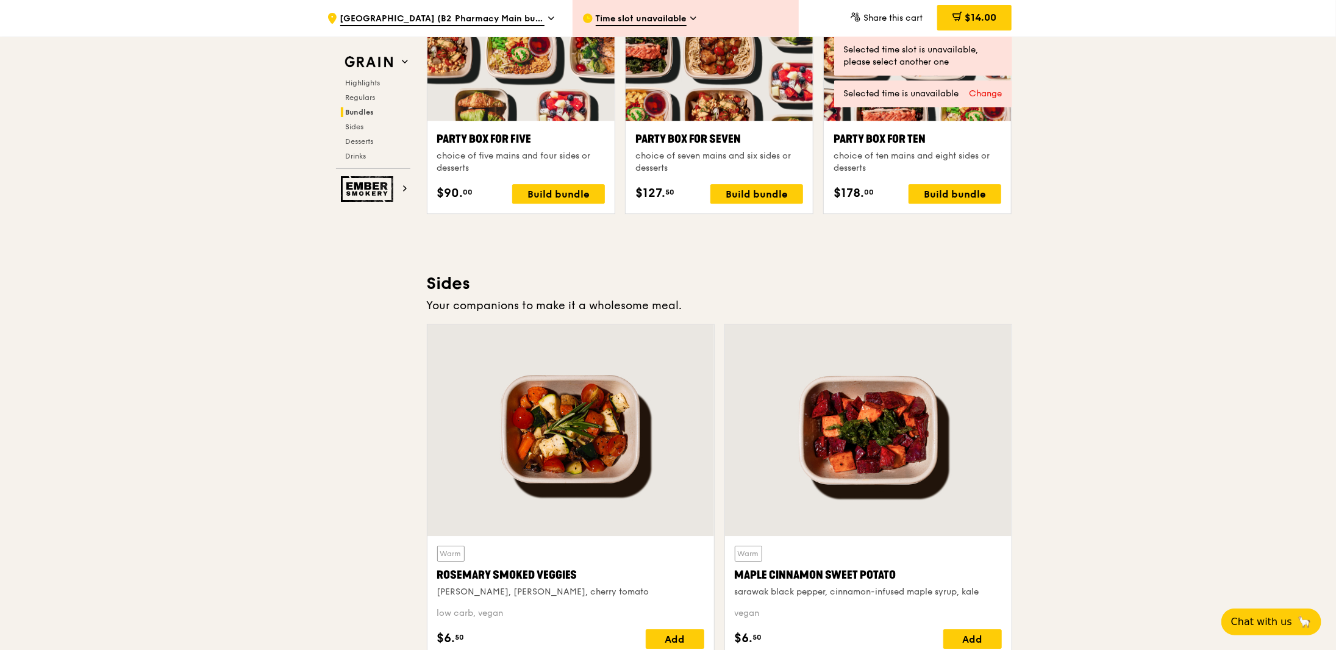
click at [657, 24] on span "Time slot unavailable" at bounding box center [641, 19] width 91 height 13
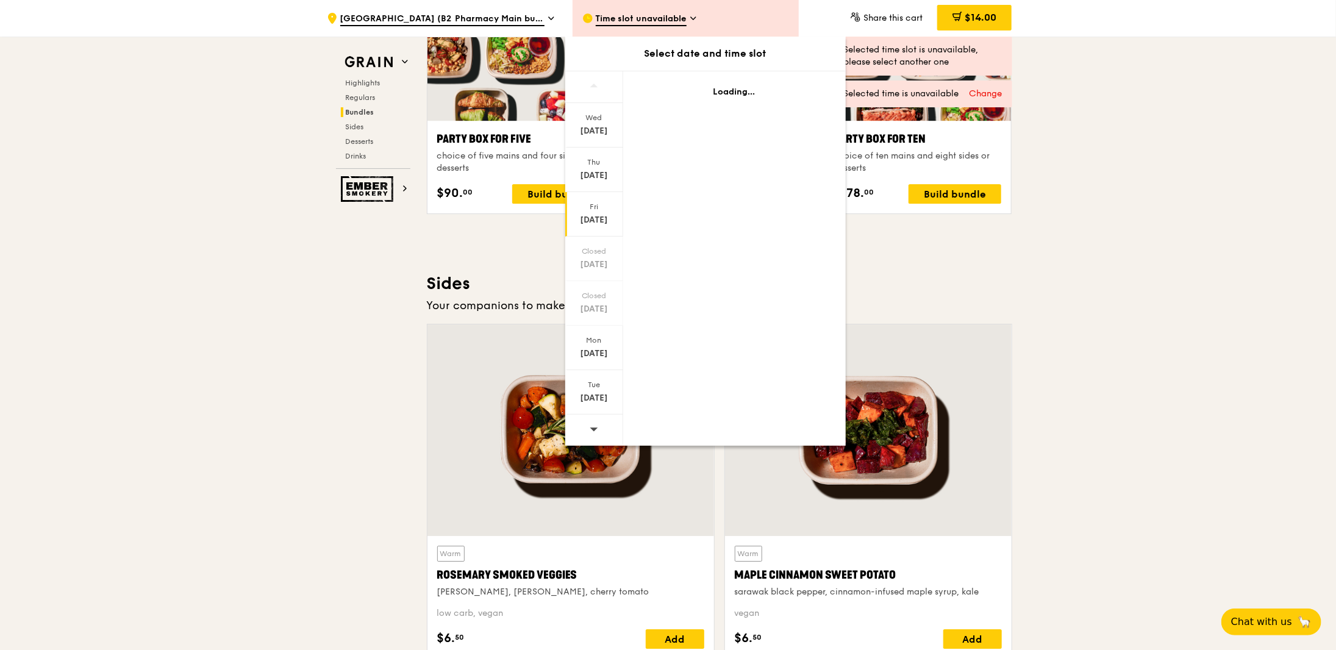
click at [987, 95] on div "Change" at bounding box center [985, 94] width 33 height 12
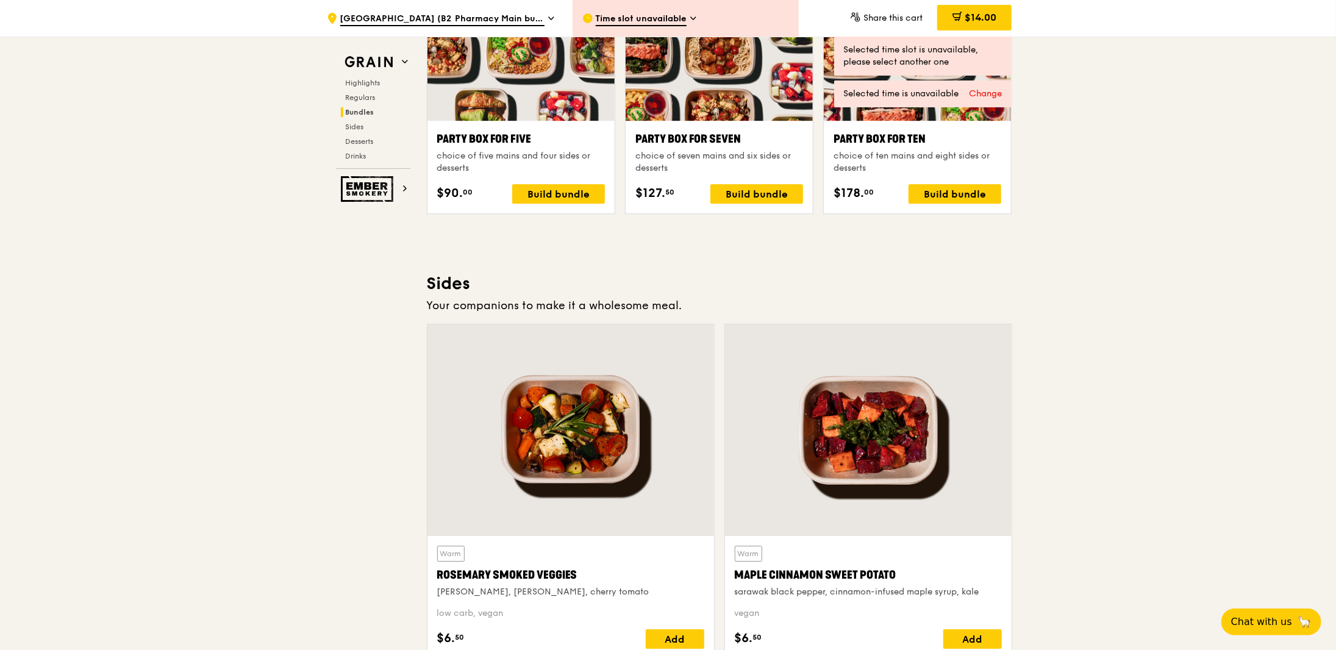
click at [993, 96] on div "Change" at bounding box center [985, 94] width 33 height 12
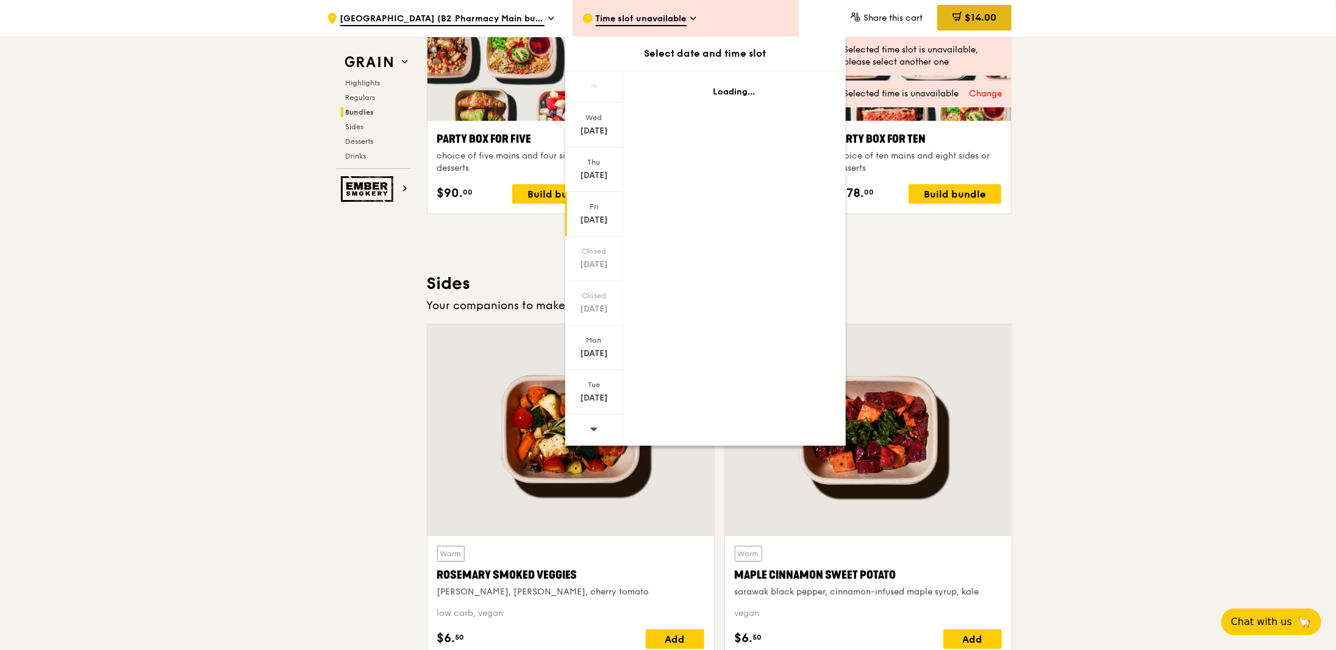
click at [983, 8] on div "$14.00" at bounding box center [974, 18] width 74 height 26
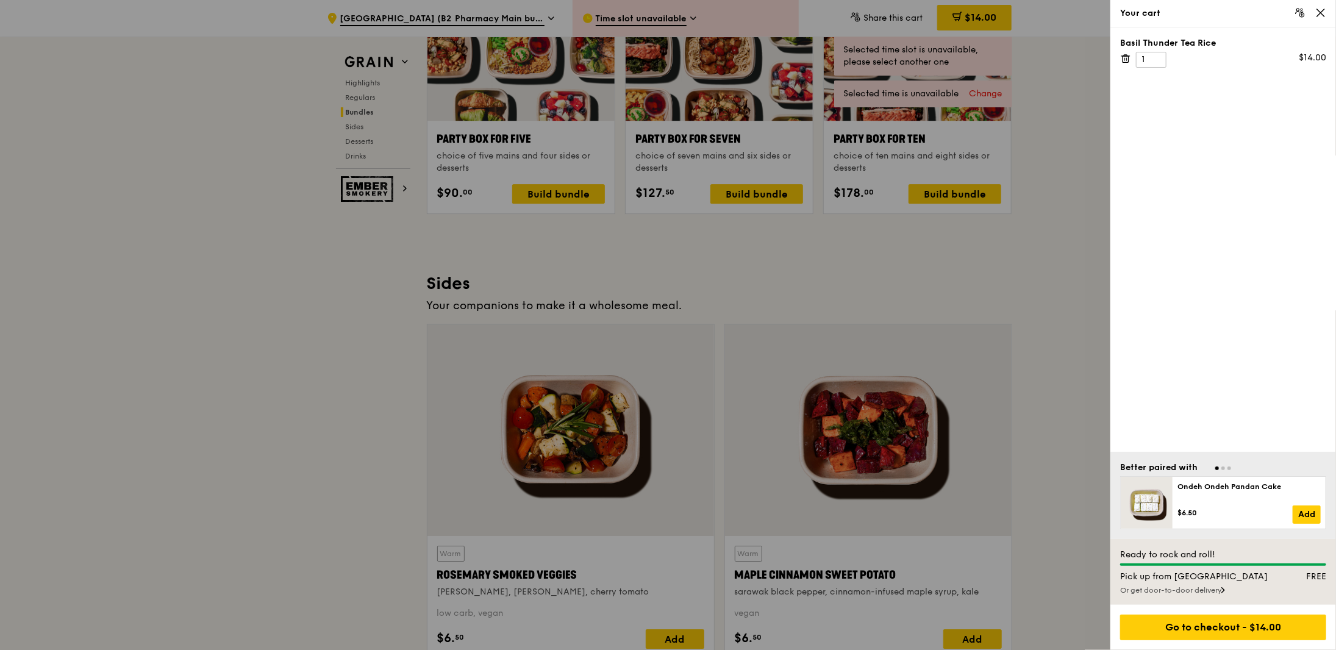
click at [1173, 600] on div "Ready to rock and roll! Pick up from Food Point FREE Or get door-to-door delive…" at bounding box center [1223, 572] width 226 height 66
click at [1173, 597] on div "Ready to rock and roll! Pick up from Food Point FREE Or get door-to-door delive…" at bounding box center [1223, 572] width 226 height 66
click at [1171, 591] on div "Or get door-to-door delivery" at bounding box center [1223, 590] width 206 height 10
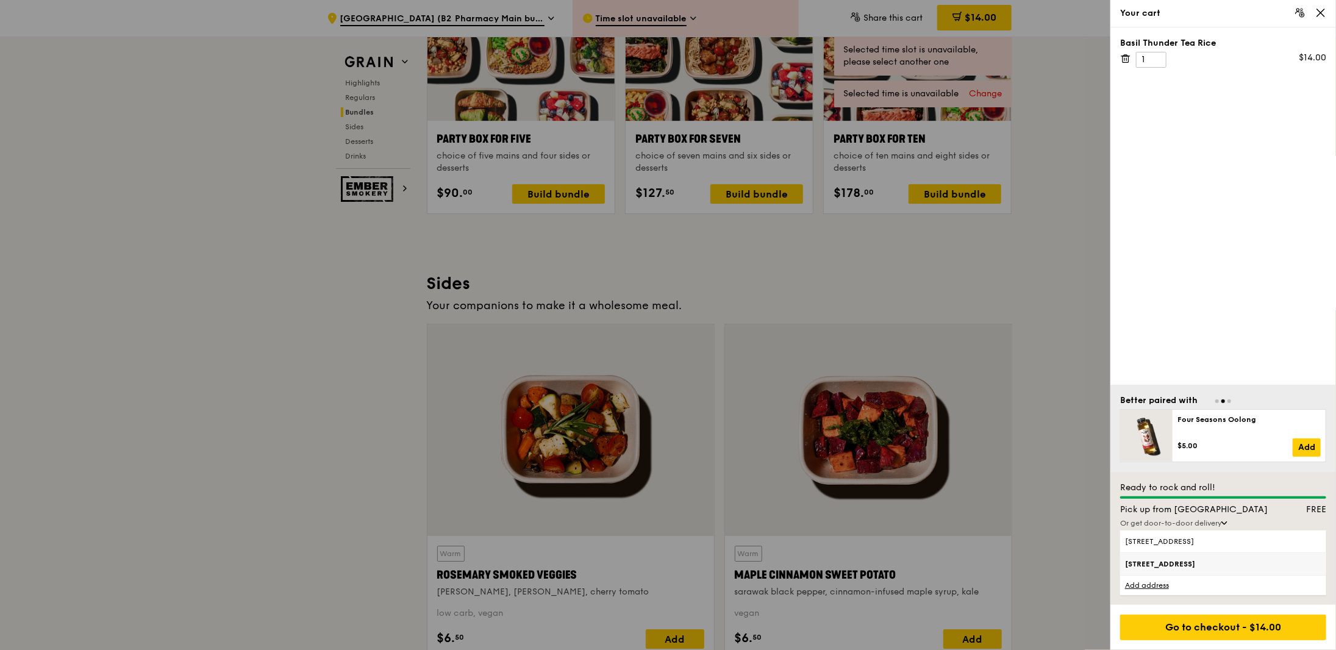
drag, startPoint x: 1169, startPoint y: 581, endPoint x: 1173, endPoint y: 565, distance: 16.3
click at [1173, 565] on div "83 Prinsep Street, 187947, #04-11 81 Victoria Street, 188065 Add address" at bounding box center [1223, 562] width 206 height 65
click at [1173, 565] on span "81 Victoria Street, 188065" at bounding box center [1199, 564] width 148 height 10
click at [0, 0] on input "81 Victoria Street, 188065" at bounding box center [0, 0] width 0 height 0
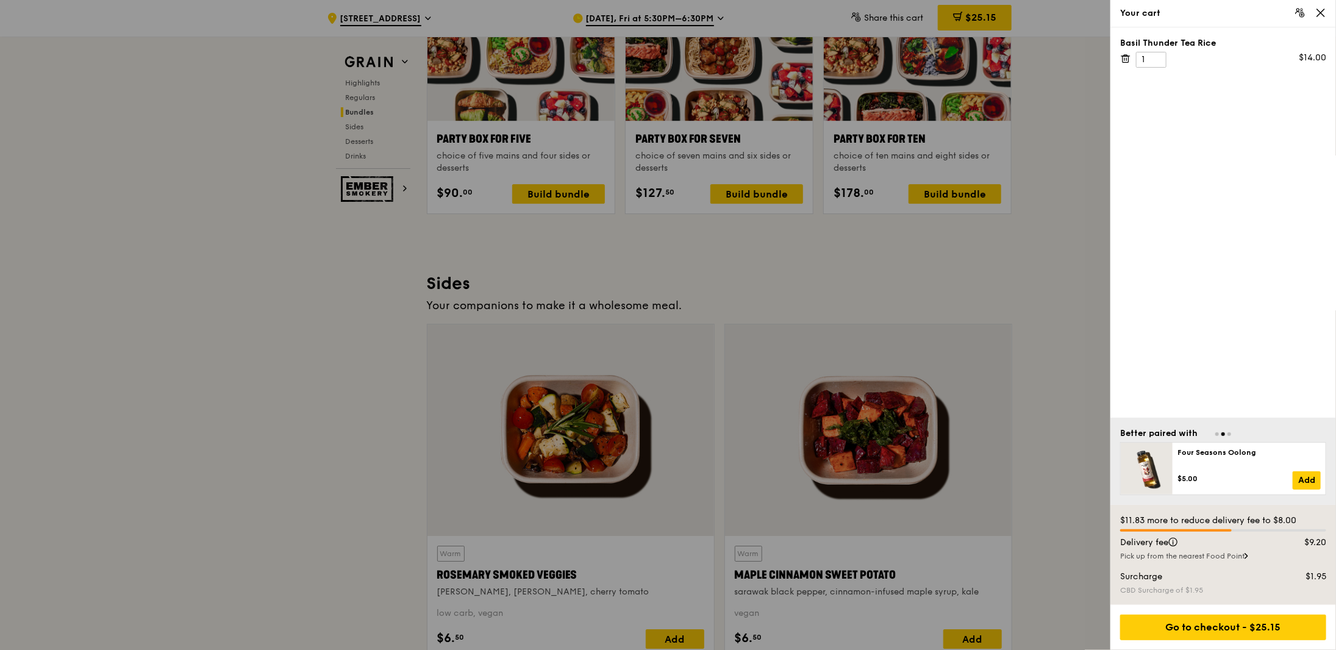
click at [1173, 554] on div "Pick up from the nearest Food Point" at bounding box center [1223, 556] width 206 height 10
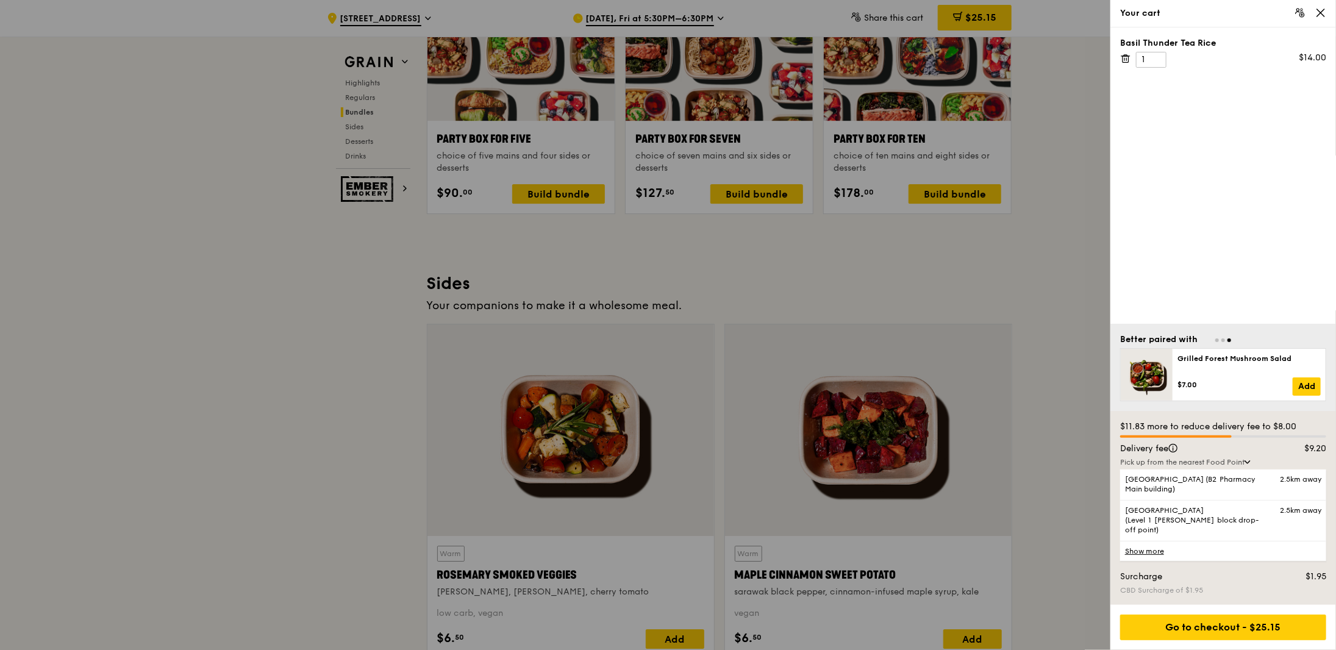
click at [1156, 553] on link "Show more" at bounding box center [1223, 551] width 206 height 20
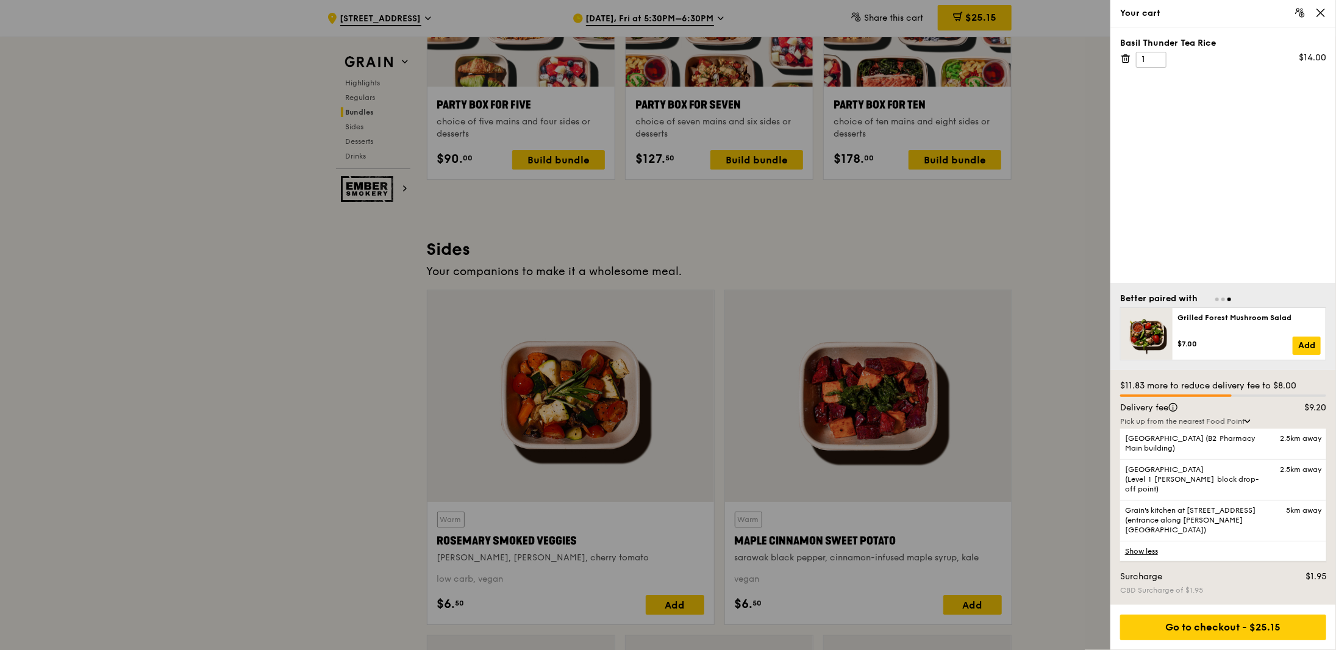
scroll to position [2561, 0]
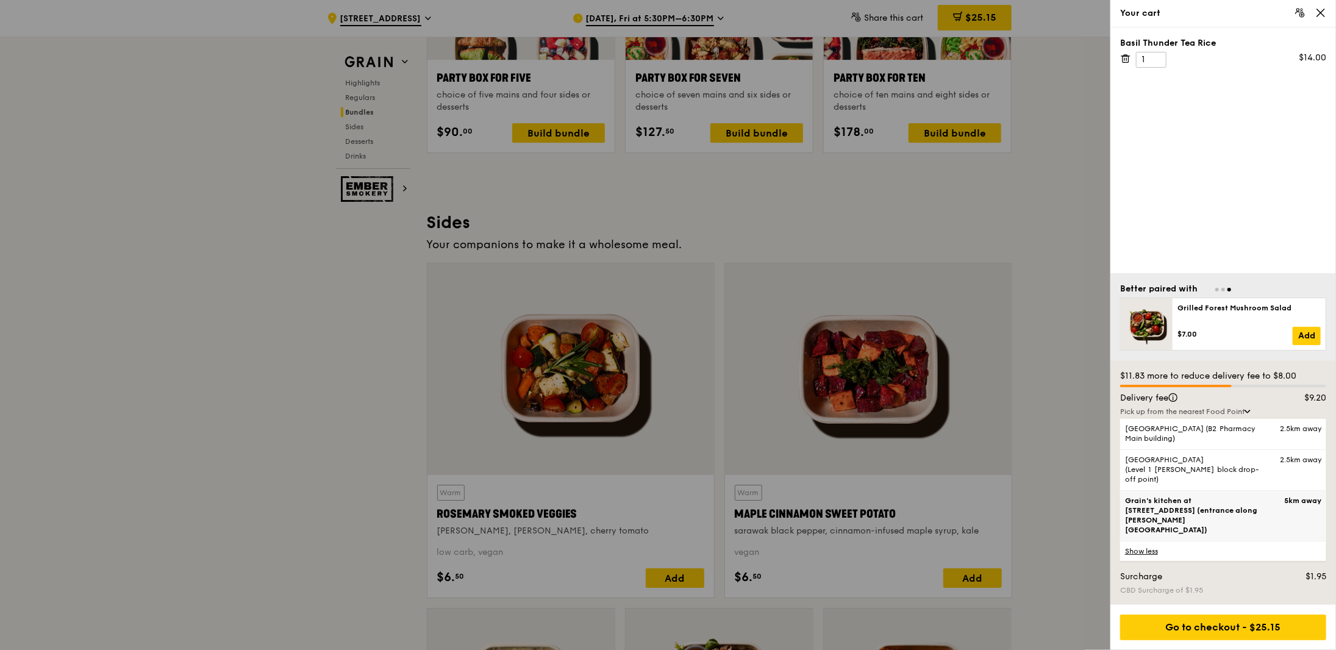
click at [1244, 525] on span "Grain's kitchen at [STREET_ADDRESS] (entrance along [PERSON_NAME][GEOGRAPHIC_DA…" at bounding box center [1199, 515] width 148 height 39
click at [0, 0] on input "Grain's kitchen at 5 Burn Road #05-01 (entrance along Harrison Road) 5km away" at bounding box center [0, 0] width 0 height 0
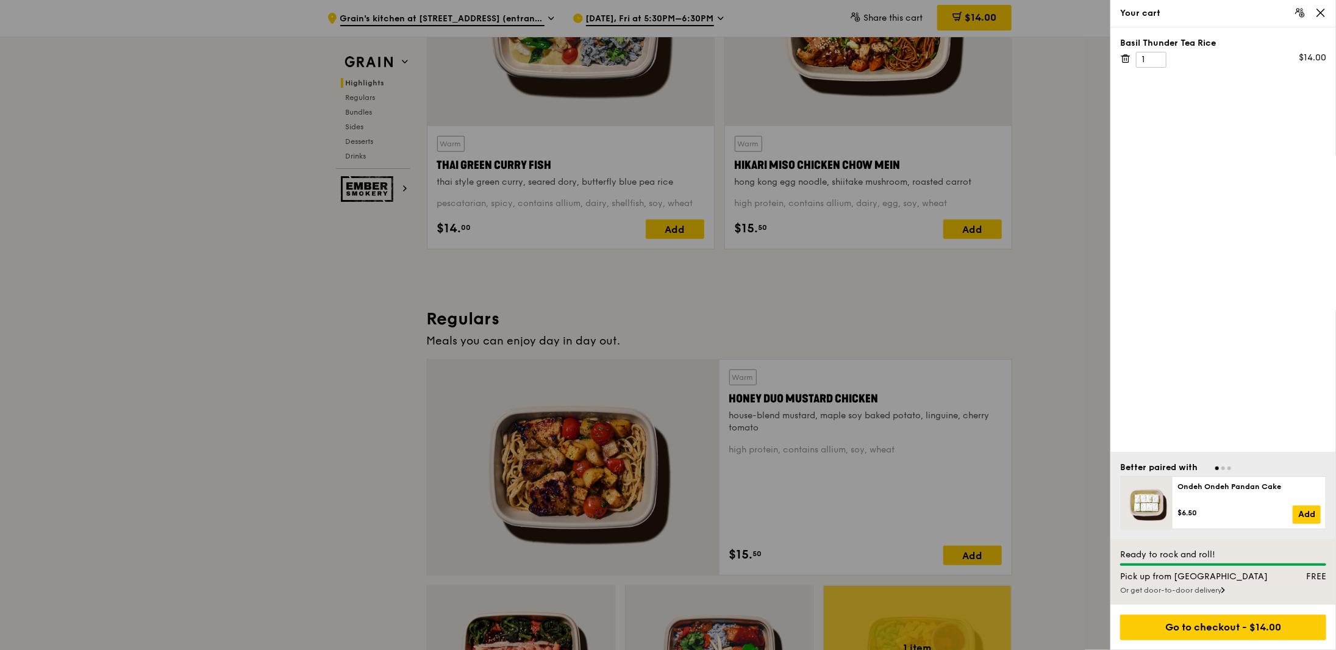
scroll to position [549, 0]
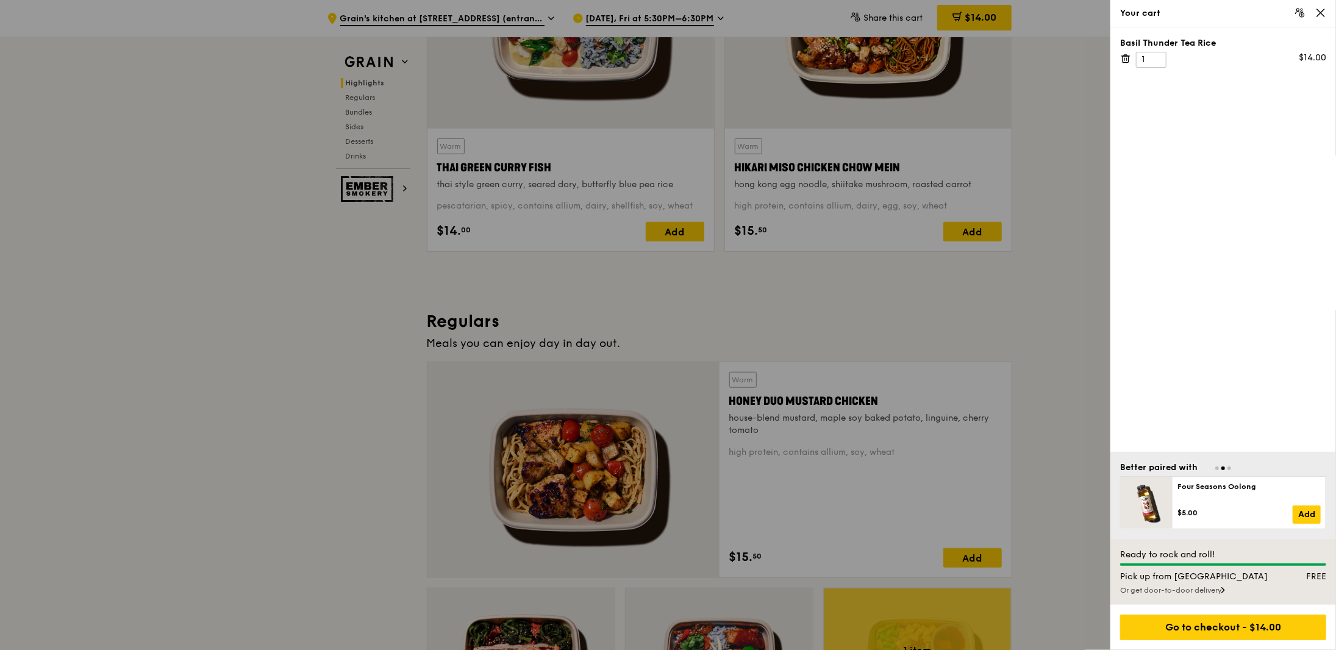
click at [1068, 460] on div at bounding box center [668, 325] width 1336 height 650
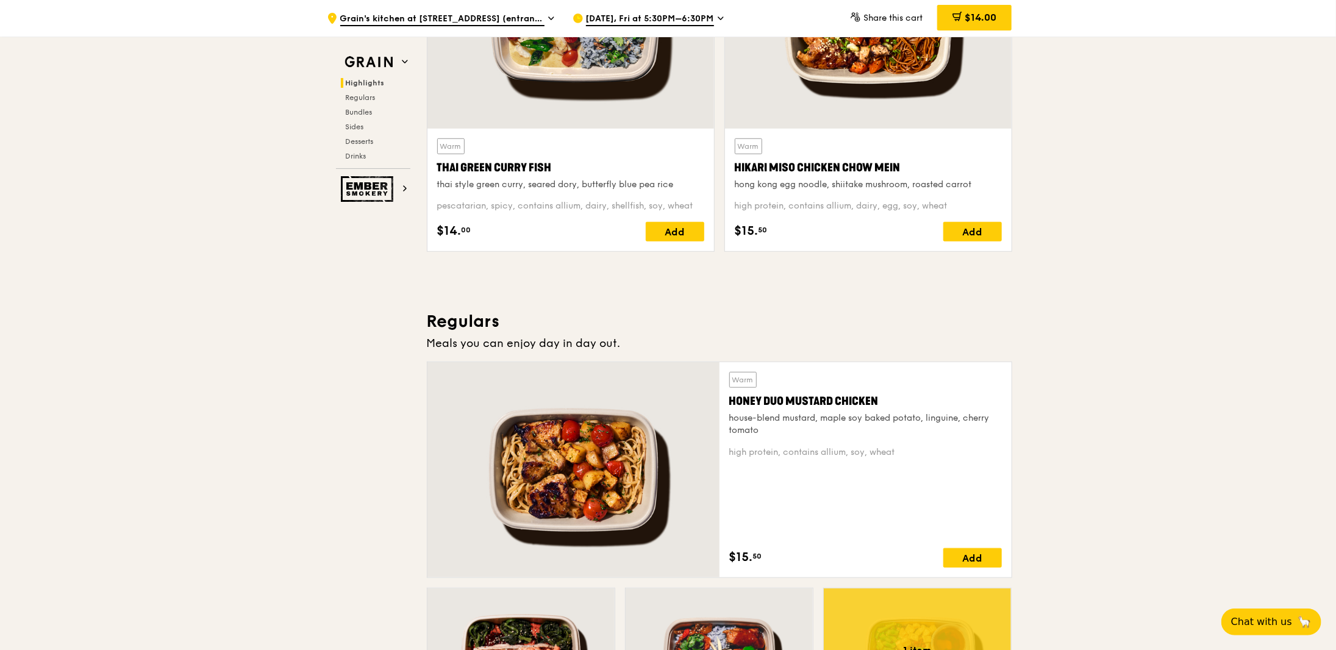
click at [685, 12] on div "[DATE], Fri at 5:30PM–6:30PM" at bounding box center [685, 18] width 226 height 37
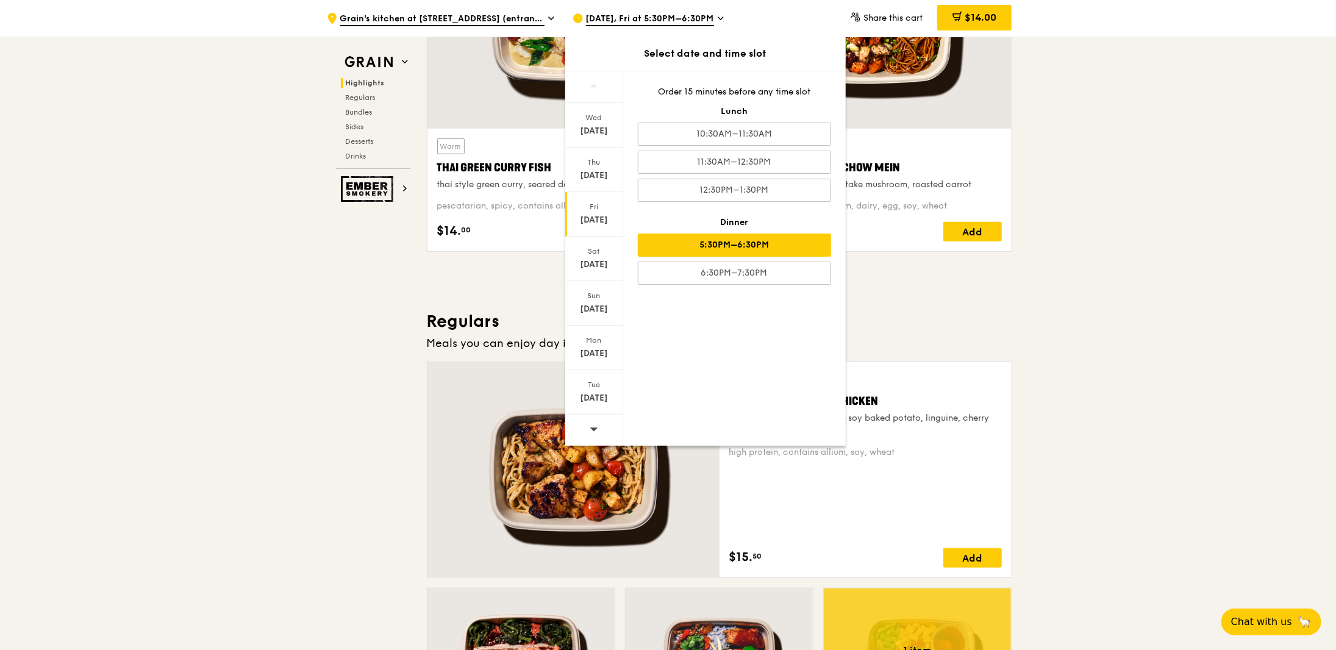
click at [686, 20] on span "[DATE], Fri at 5:30PM–6:30PM" at bounding box center [650, 19] width 128 height 13
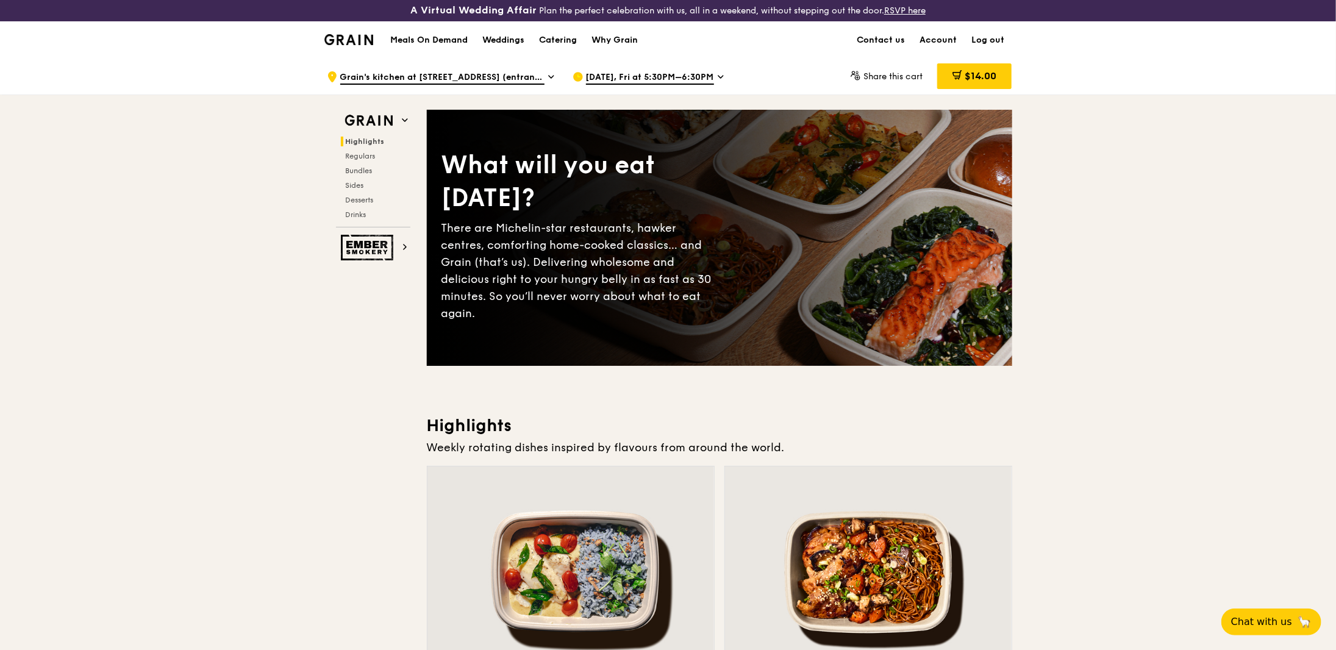
scroll to position [0, 0]
click at [1282, 625] on span "Chat with us" at bounding box center [1261, 621] width 64 height 15
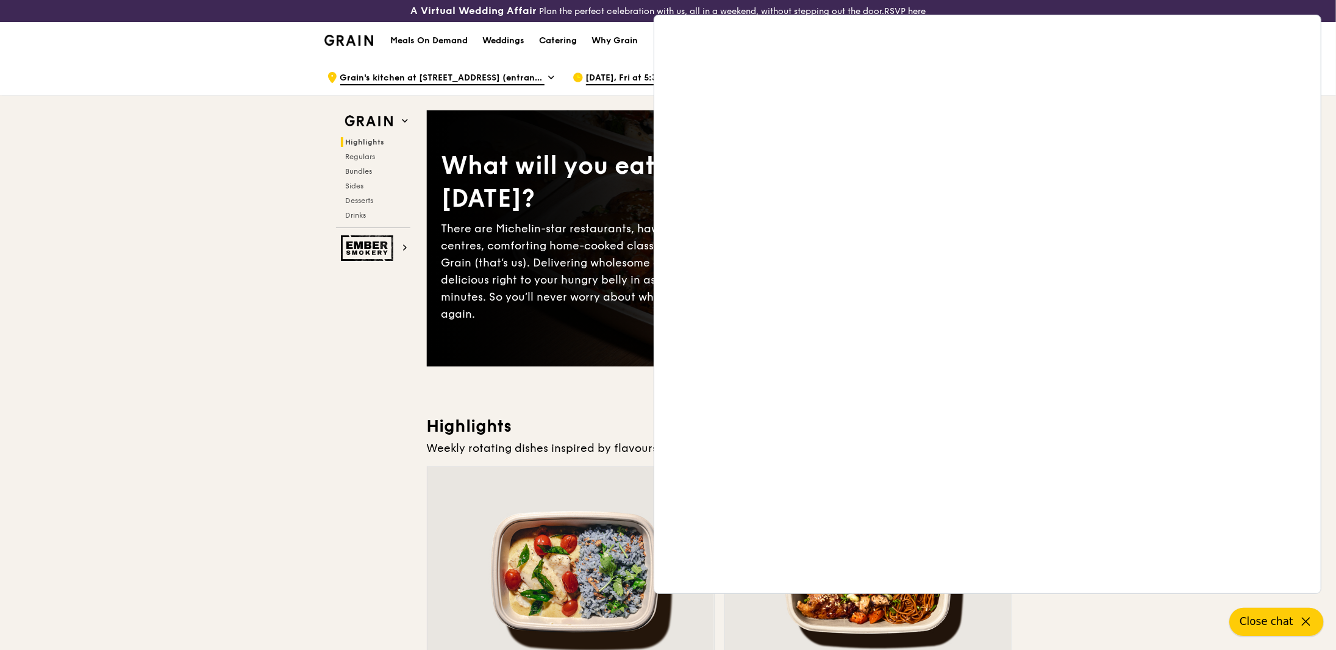
click at [1276, 621] on span "Close chat" at bounding box center [1266, 621] width 54 height 15
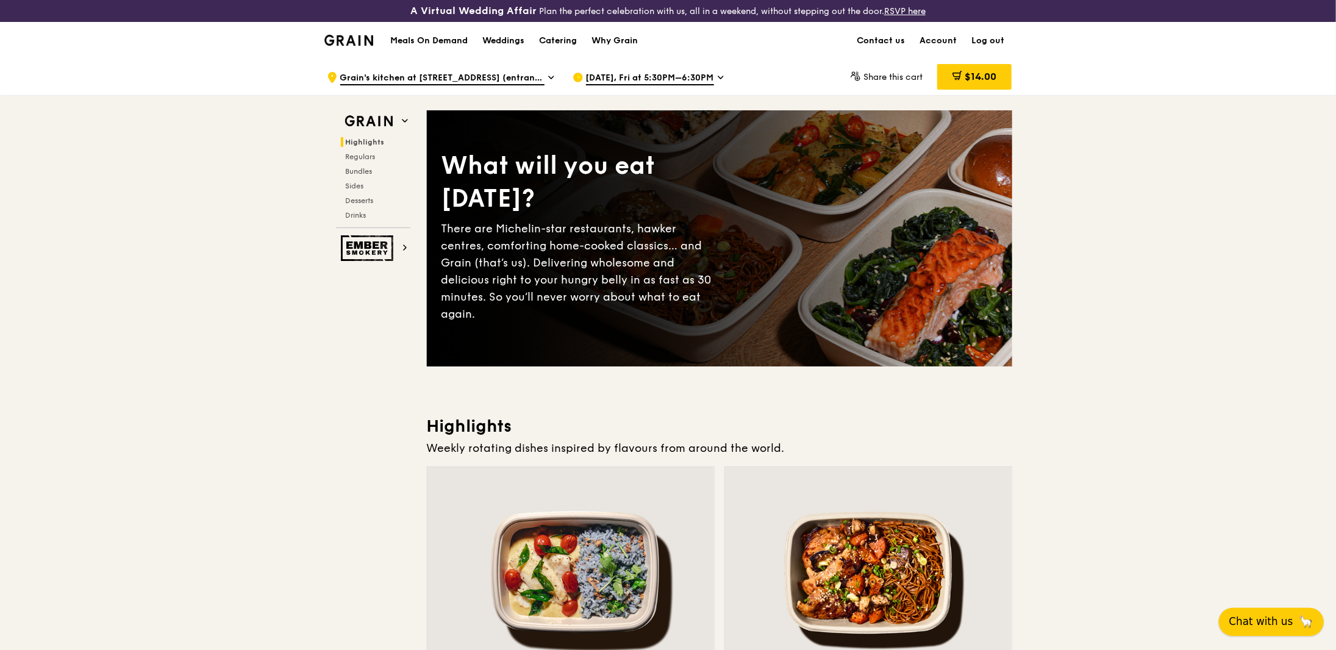
drag, startPoint x: 1276, startPoint y: 621, endPoint x: 1283, endPoint y: 621, distance: 6.7
click at [1283, 621] on span "Chat with us" at bounding box center [1261, 621] width 64 height 15
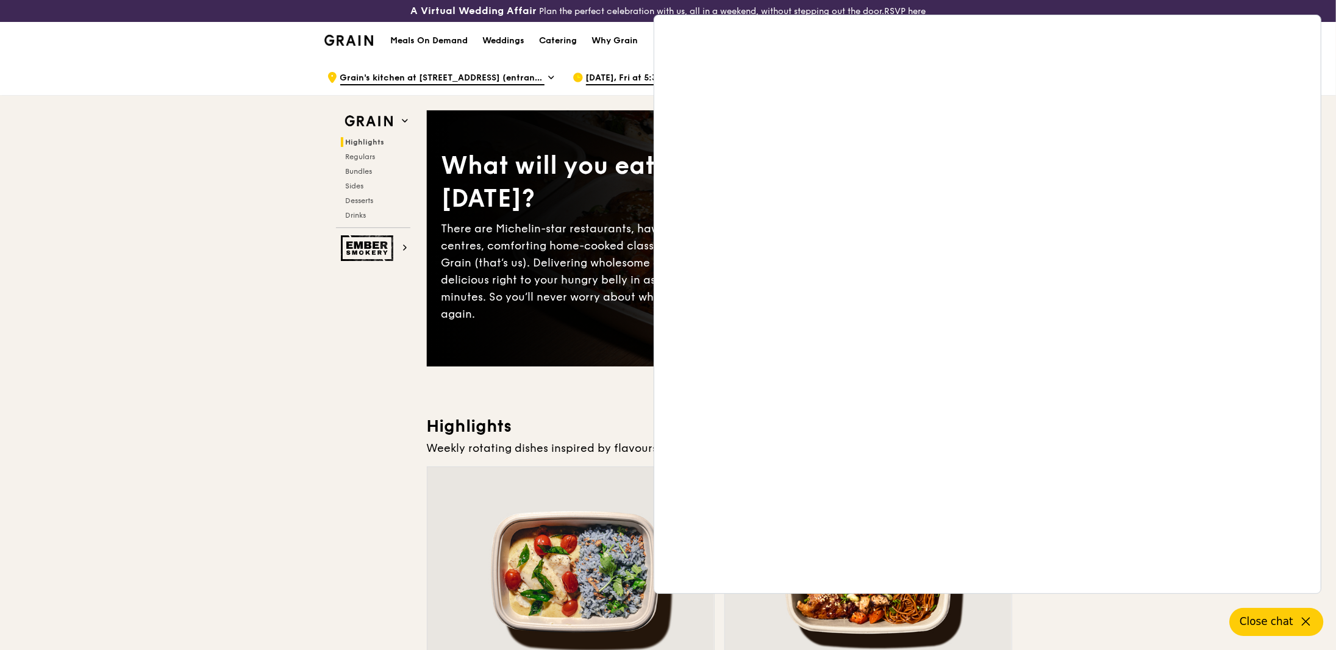
click at [1261, 632] on button "Close chat" at bounding box center [1276, 622] width 94 height 28
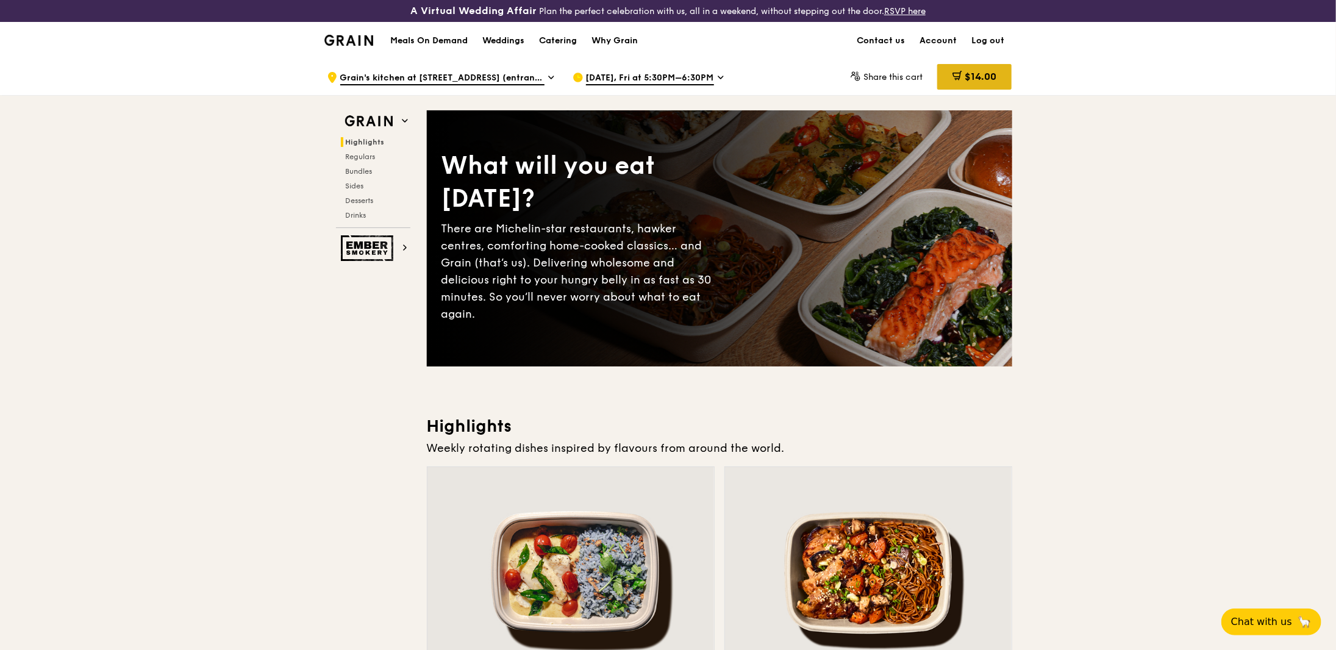
click at [955, 78] on icon at bounding box center [958, 74] width 7 height 7
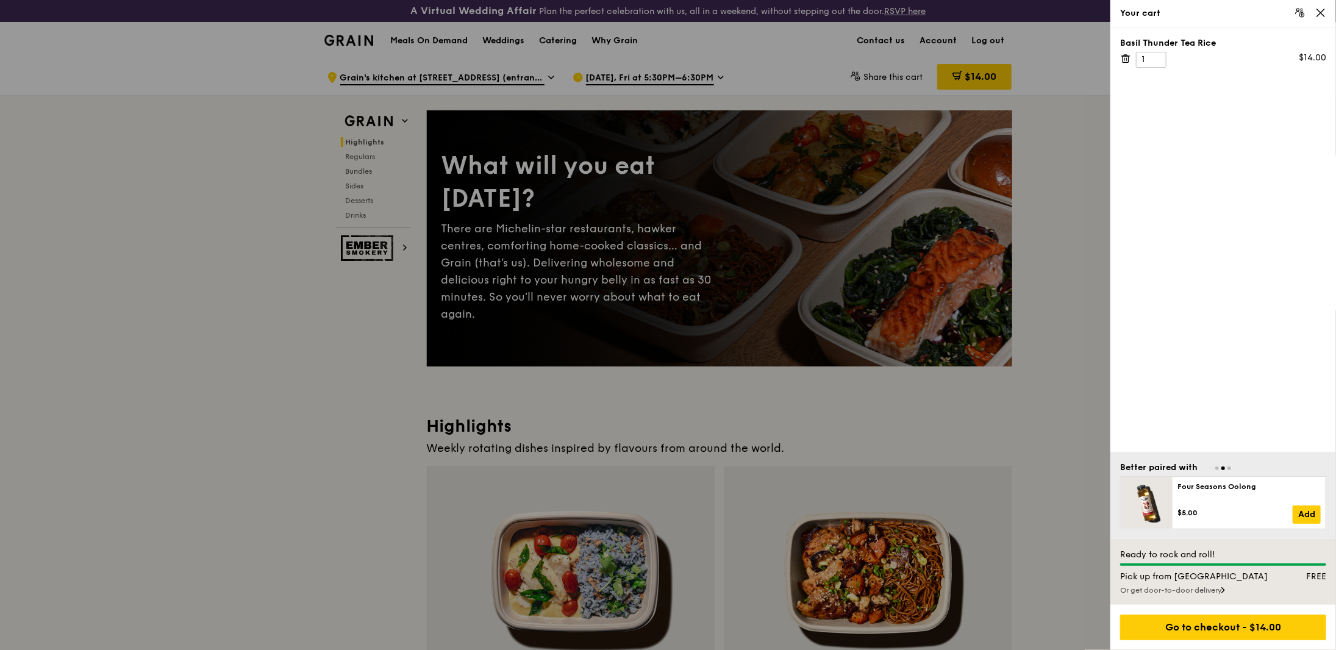
click at [333, 340] on div at bounding box center [668, 325] width 1336 height 650
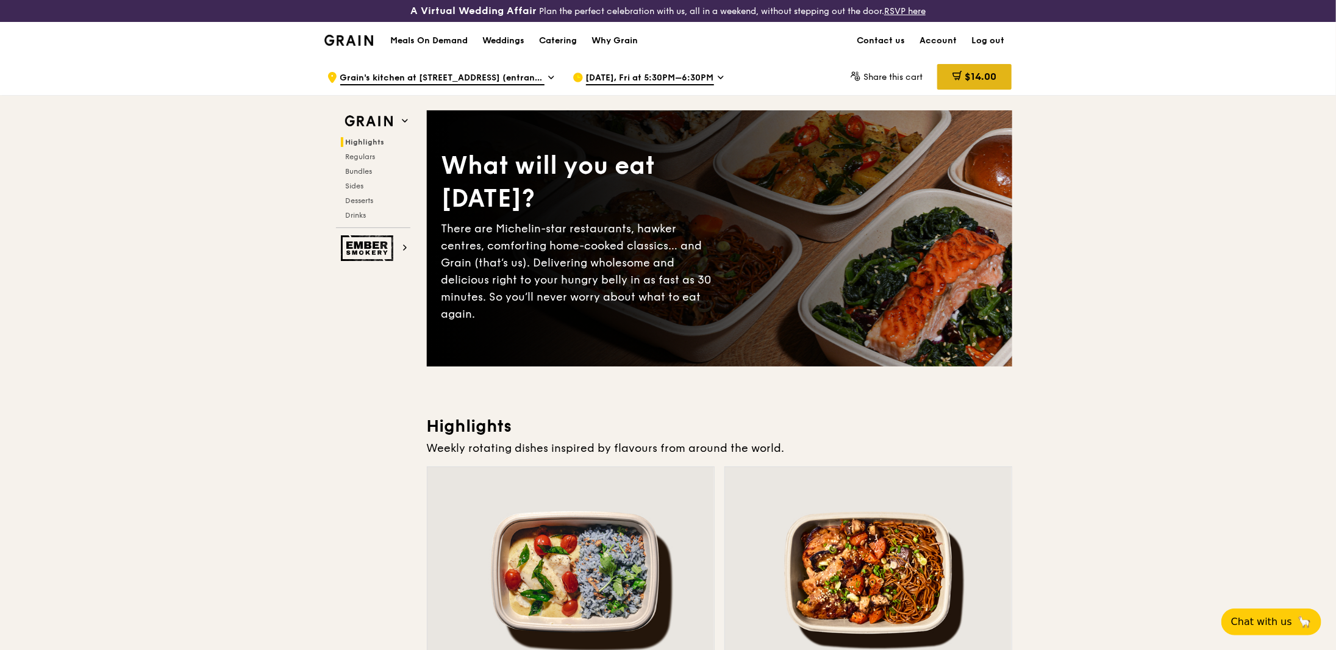
click at [973, 76] on span "$14.00" at bounding box center [980, 77] width 32 height 12
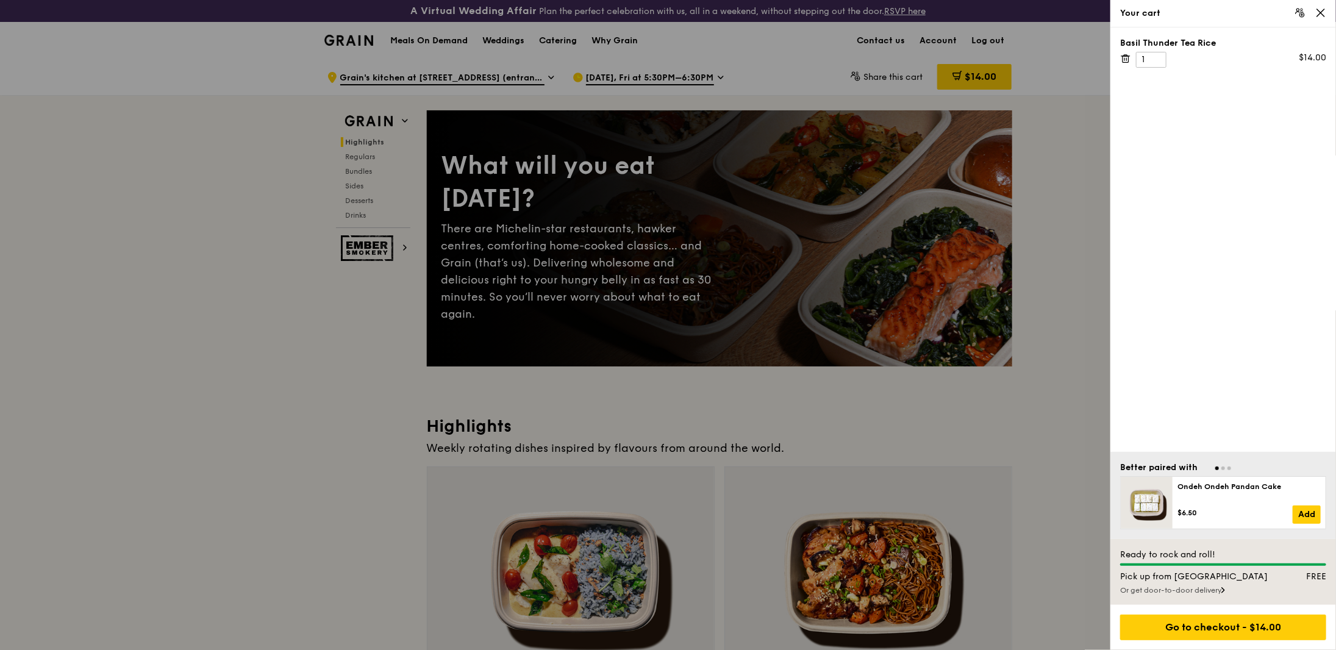
click at [1047, 296] on div at bounding box center [668, 325] width 1336 height 650
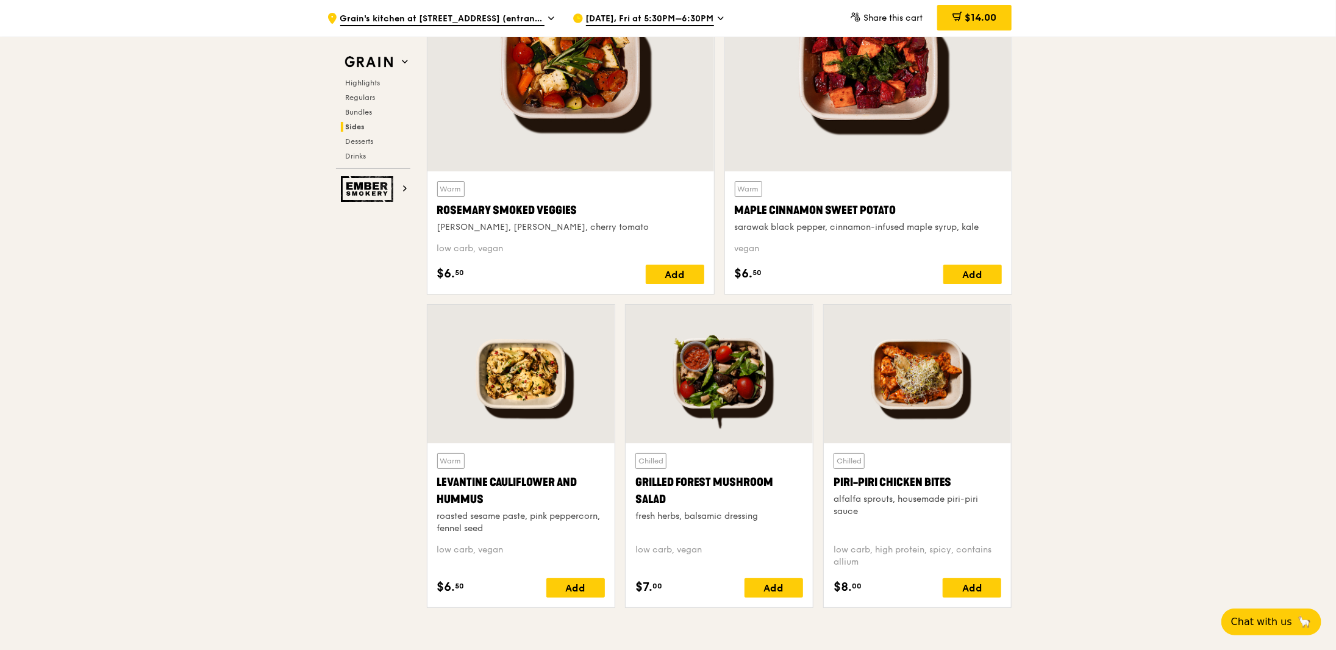
scroll to position [2865, 0]
click at [978, 264] on div "Add" at bounding box center [972, 274] width 59 height 20
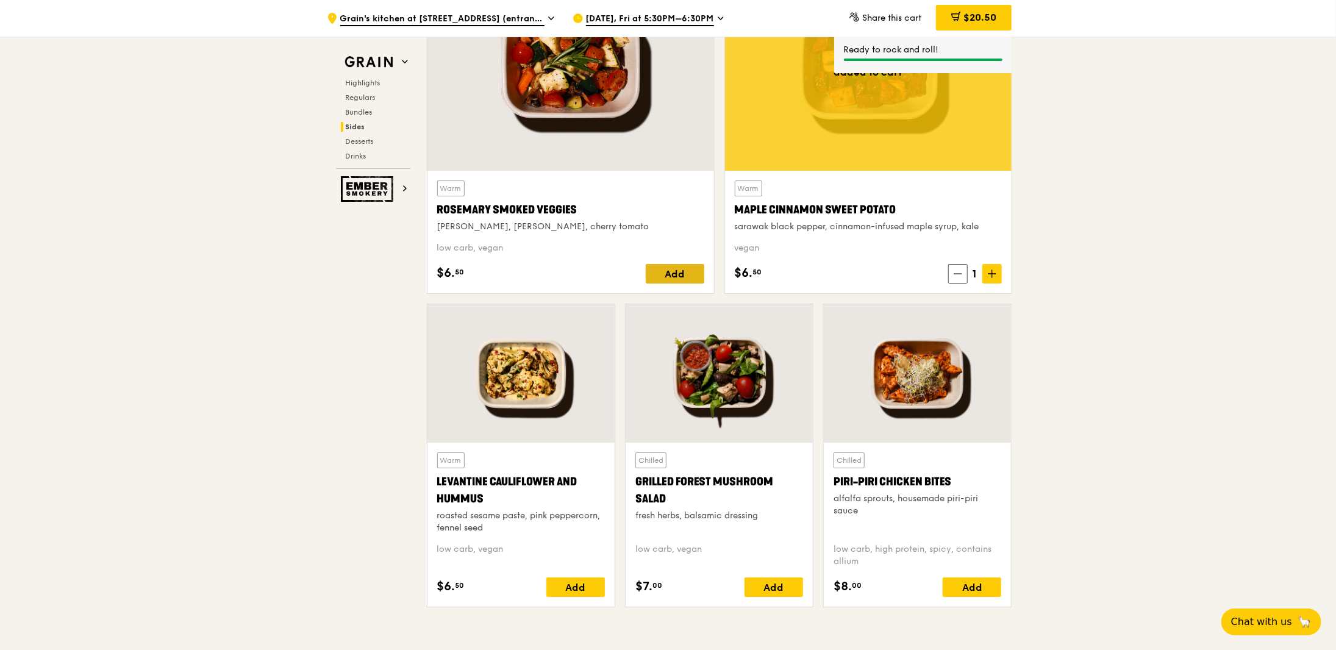
click at [661, 264] on div "Add" at bounding box center [675, 274] width 59 height 20
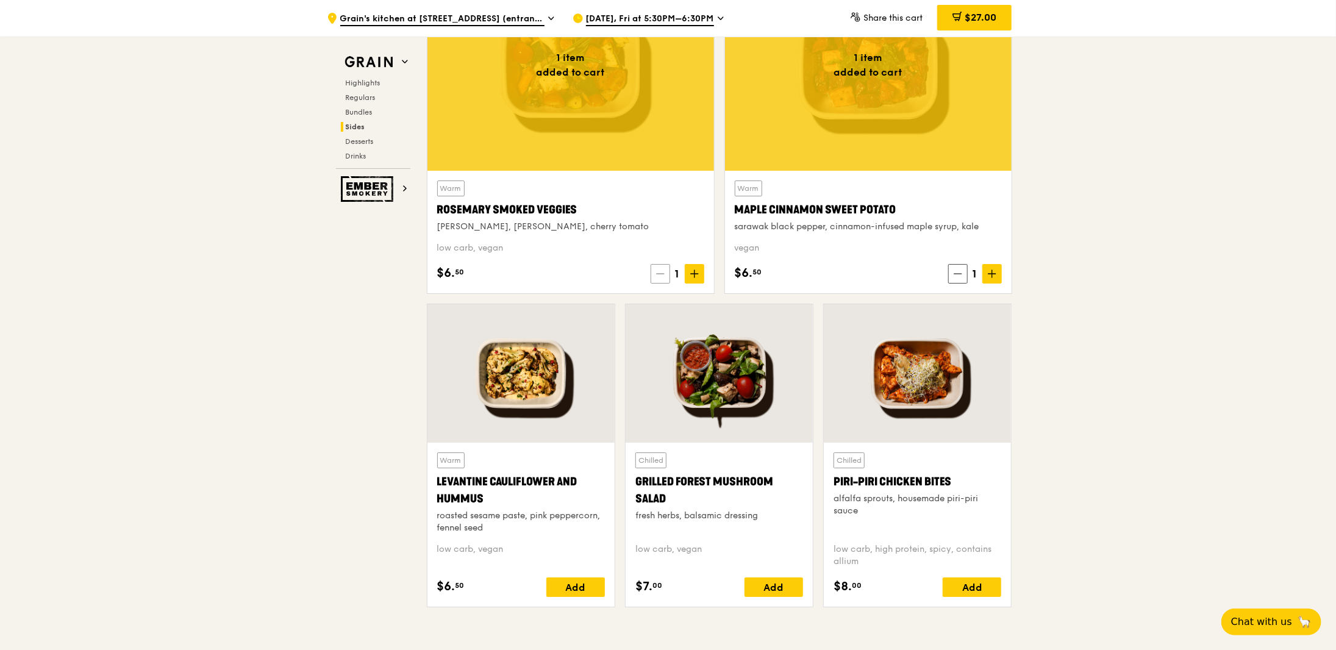
click at [661, 271] on icon at bounding box center [660, 273] width 9 height 9
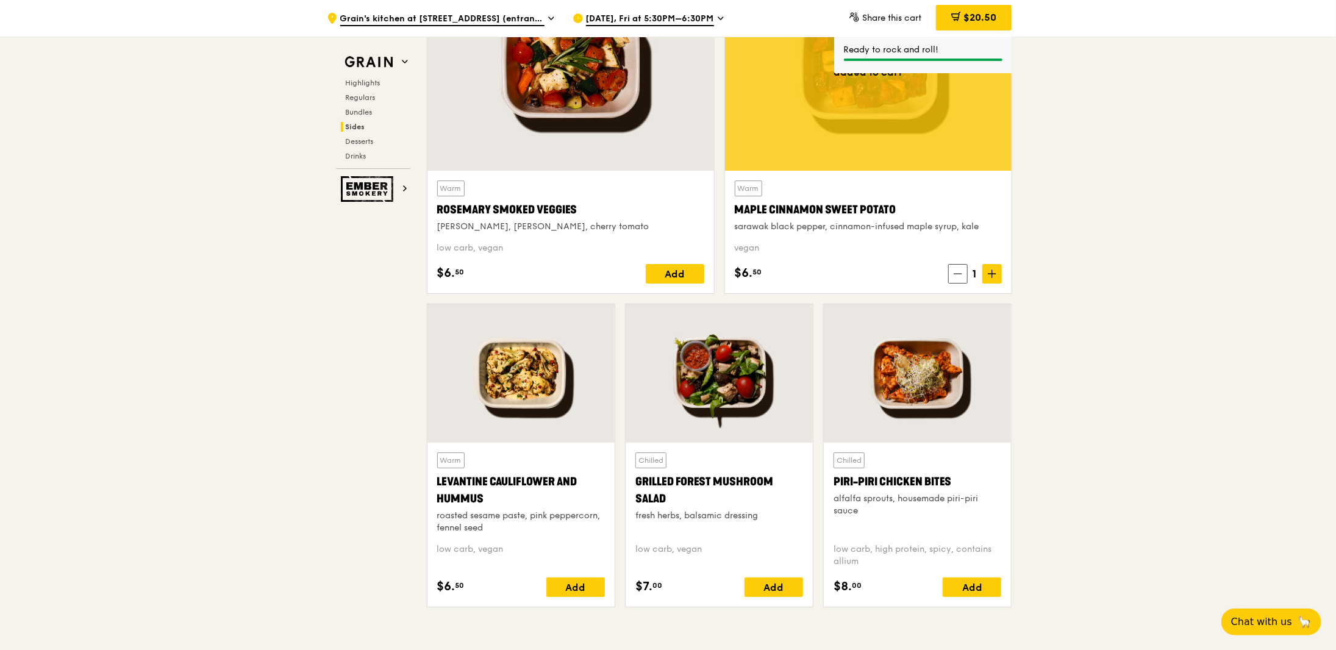
click at [572, 578] on div "Add" at bounding box center [575, 587] width 59 height 20
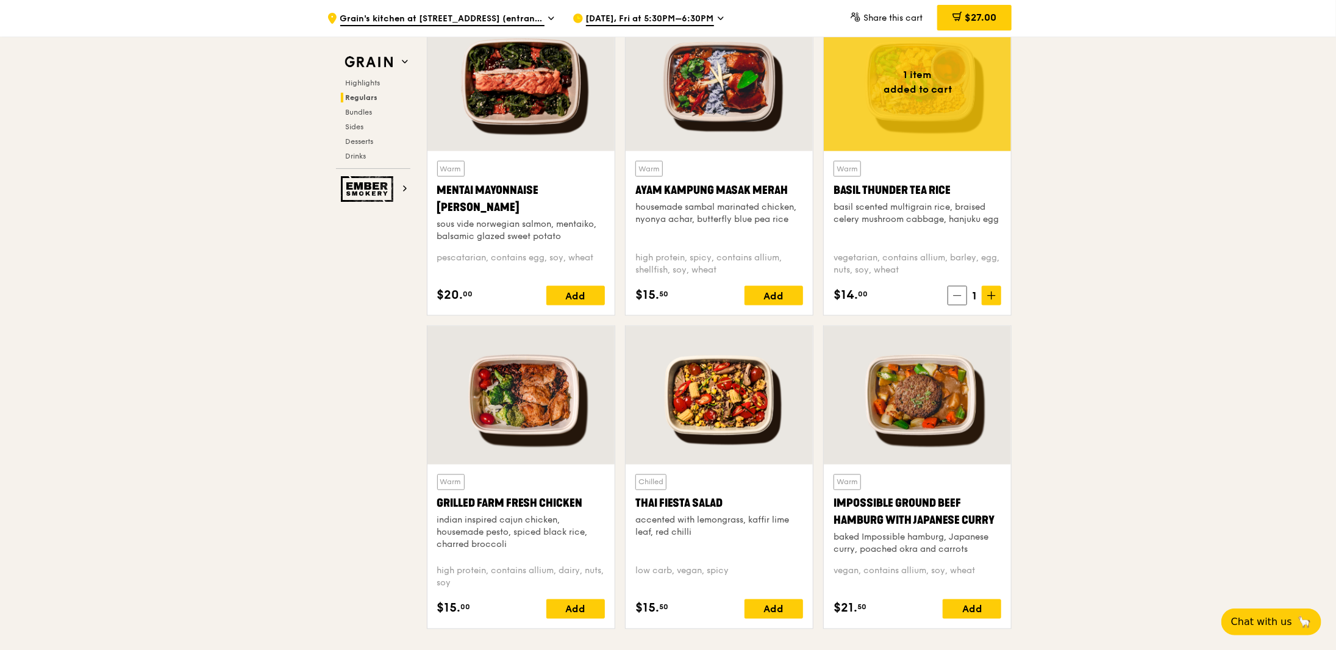
scroll to position [1158, 0]
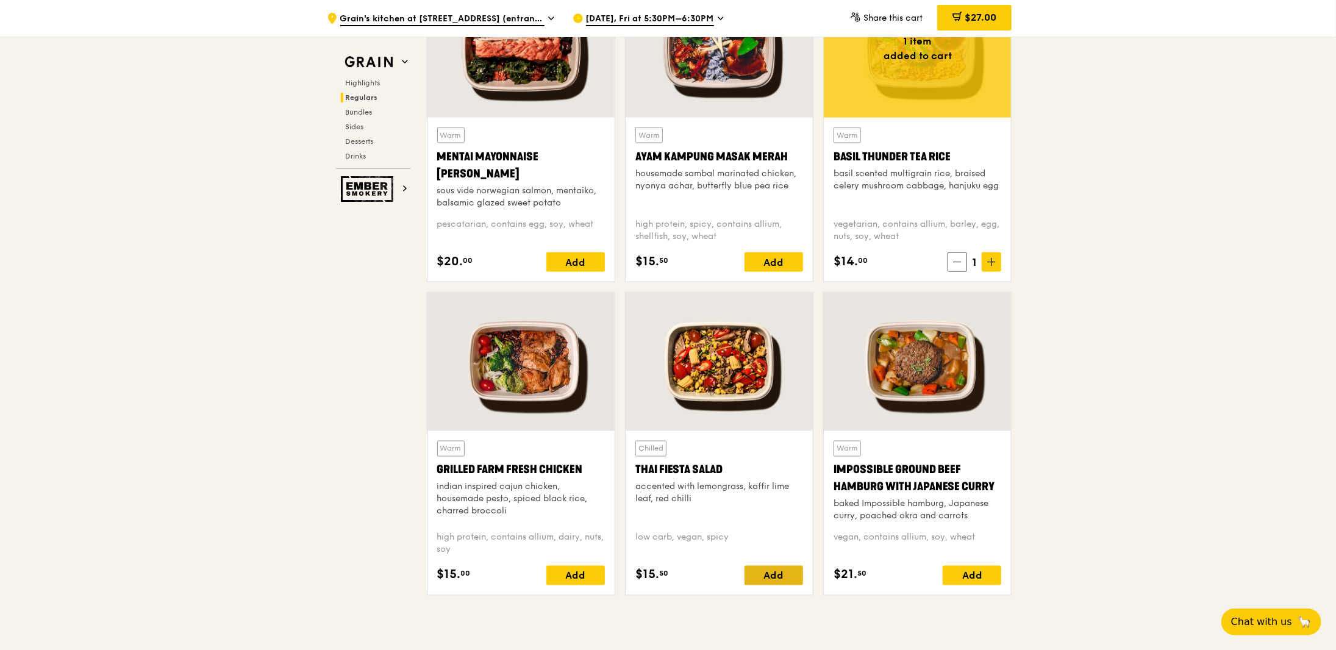
click at [773, 571] on div "Add" at bounding box center [773, 576] width 59 height 20
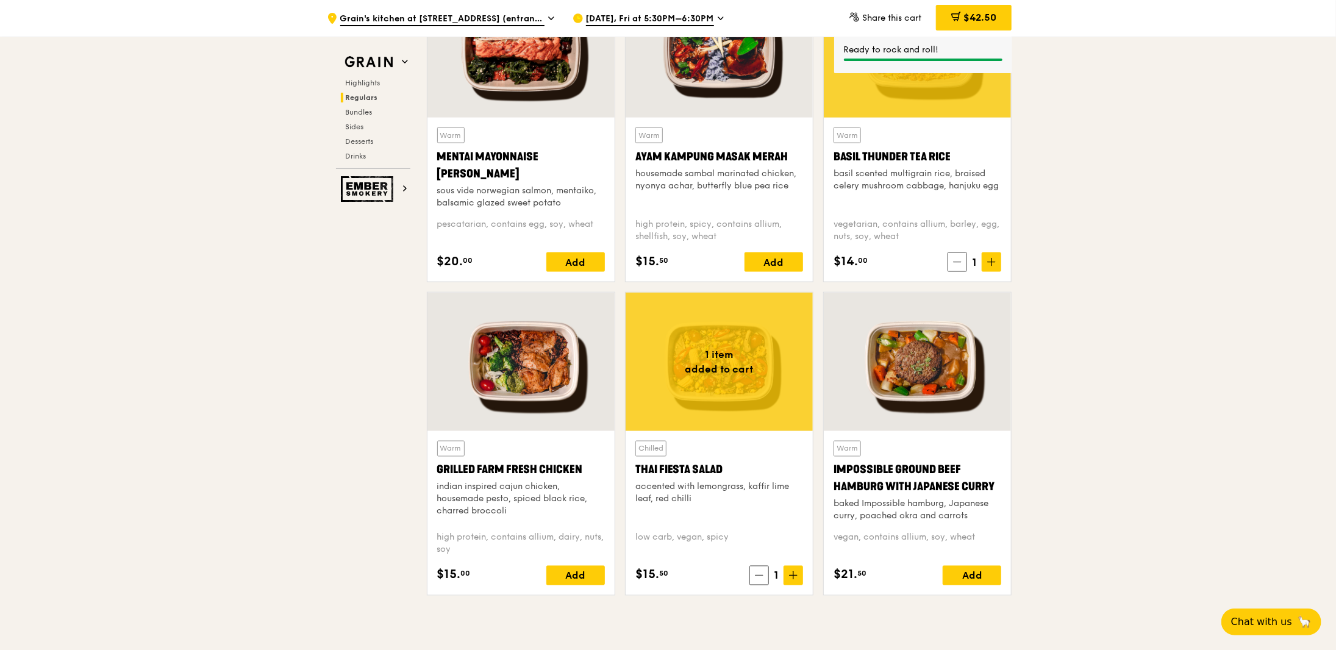
click at [733, 339] on div at bounding box center [718, 362] width 187 height 138
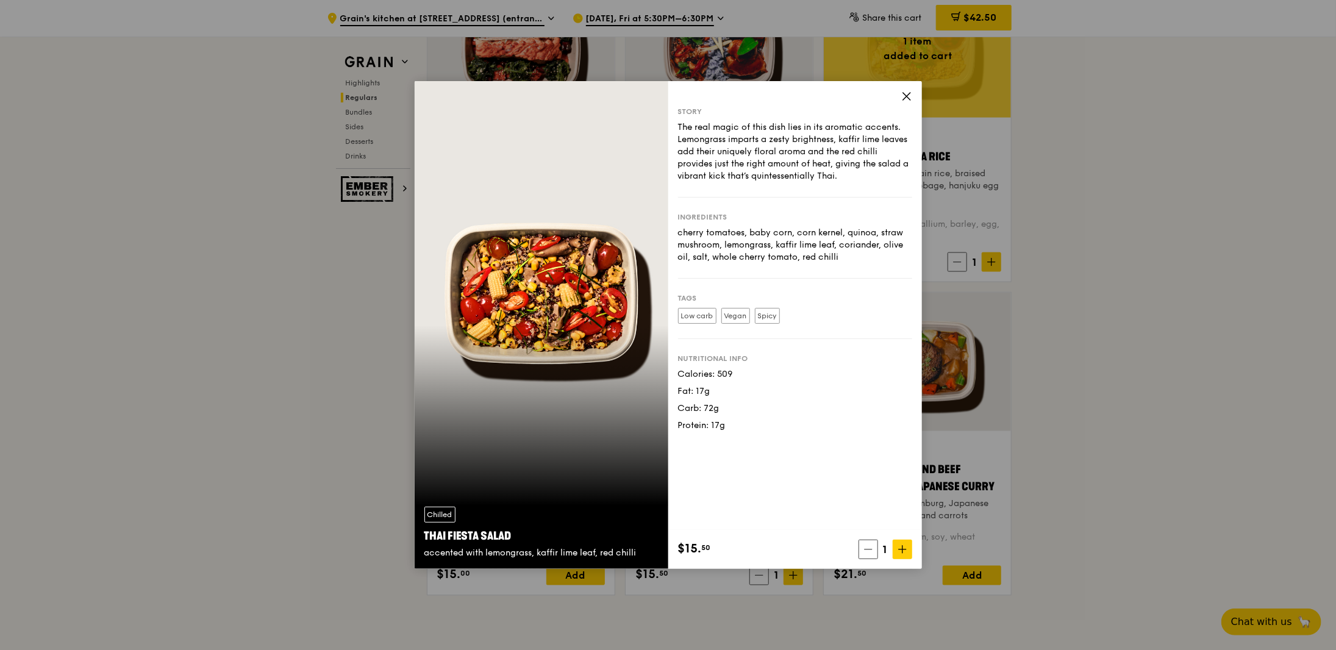
drag, startPoint x: 733, startPoint y: 339, endPoint x: 770, endPoint y: 393, distance: 66.1
click at [770, 393] on div "Fat: 17g" at bounding box center [795, 391] width 234 height 12
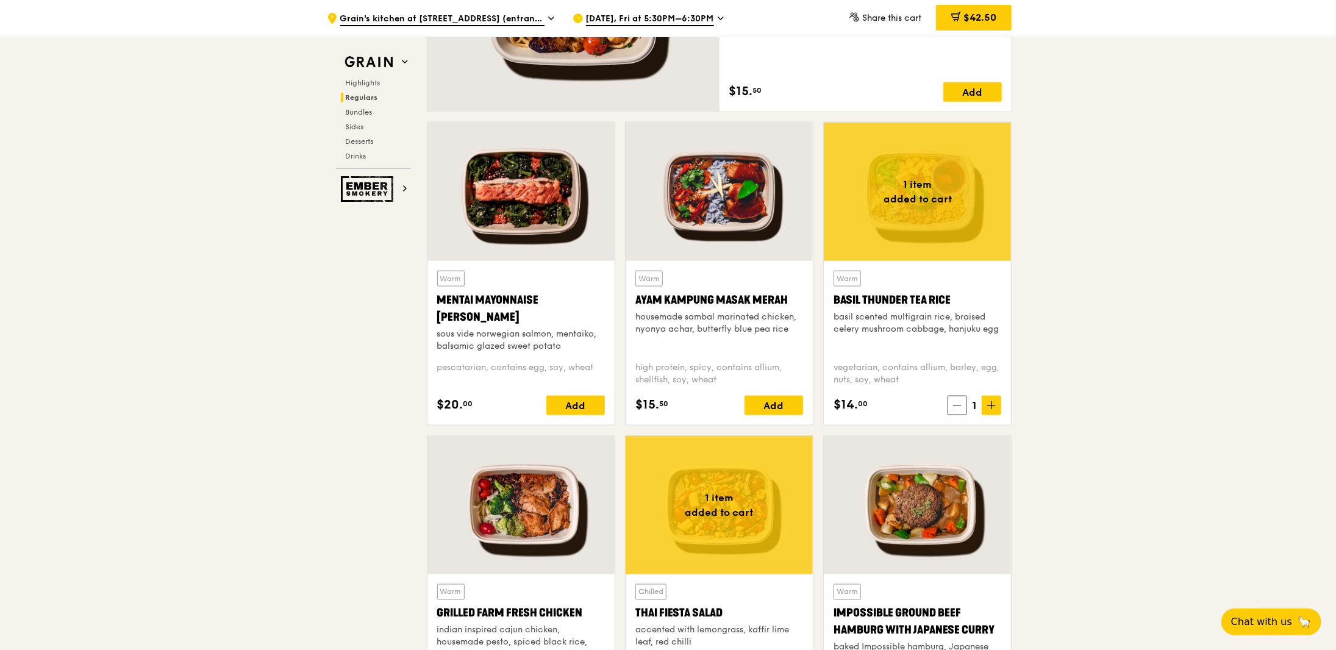
scroll to position [914, 0]
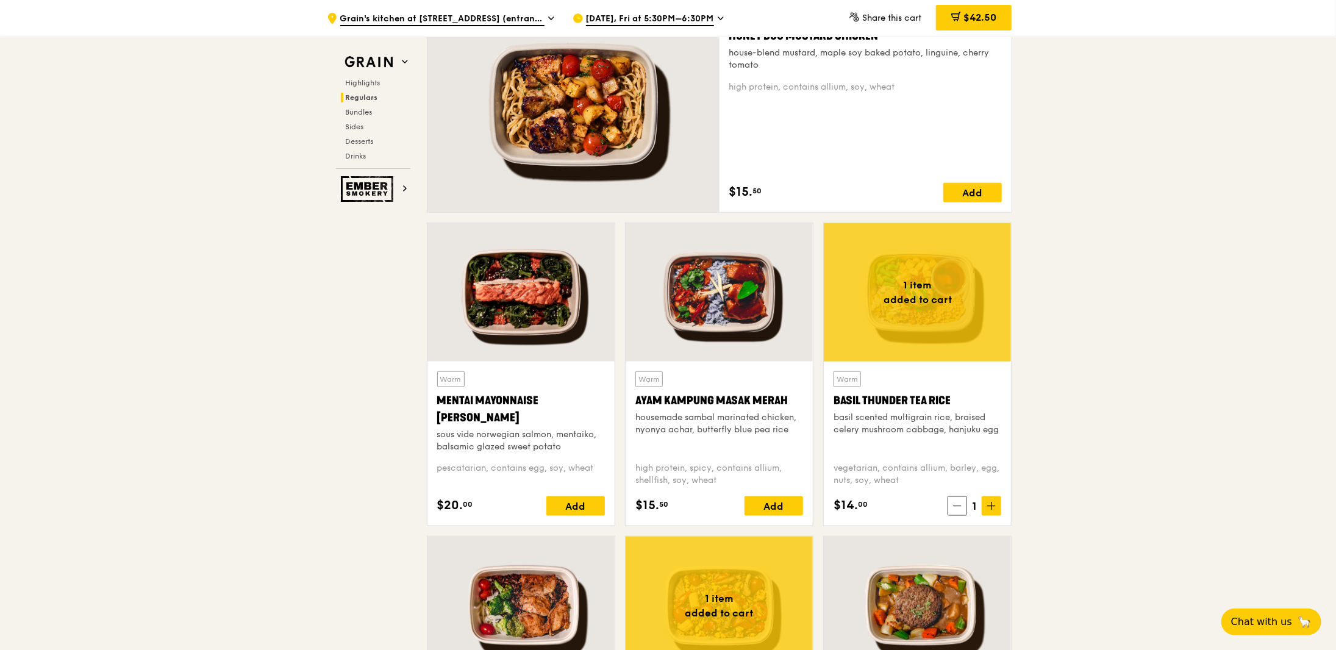
click at [976, 18] on span "$42.50" at bounding box center [979, 18] width 33 height 12
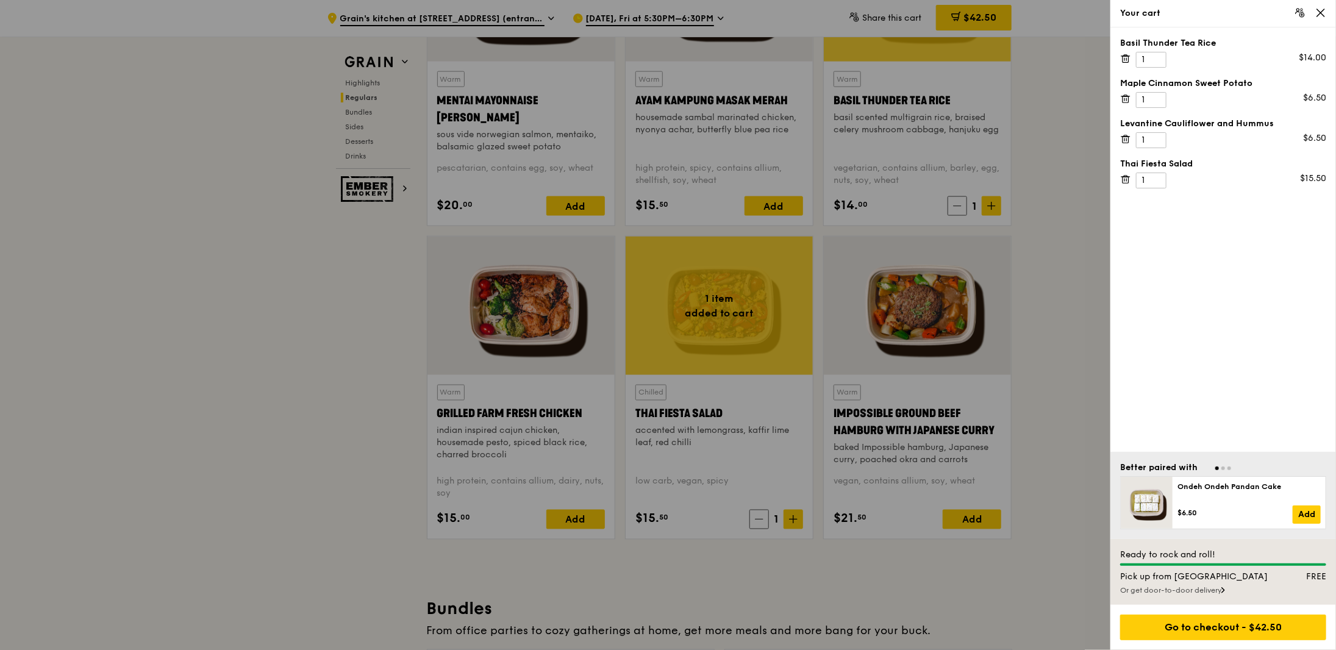
scroll to position [1219, 0]
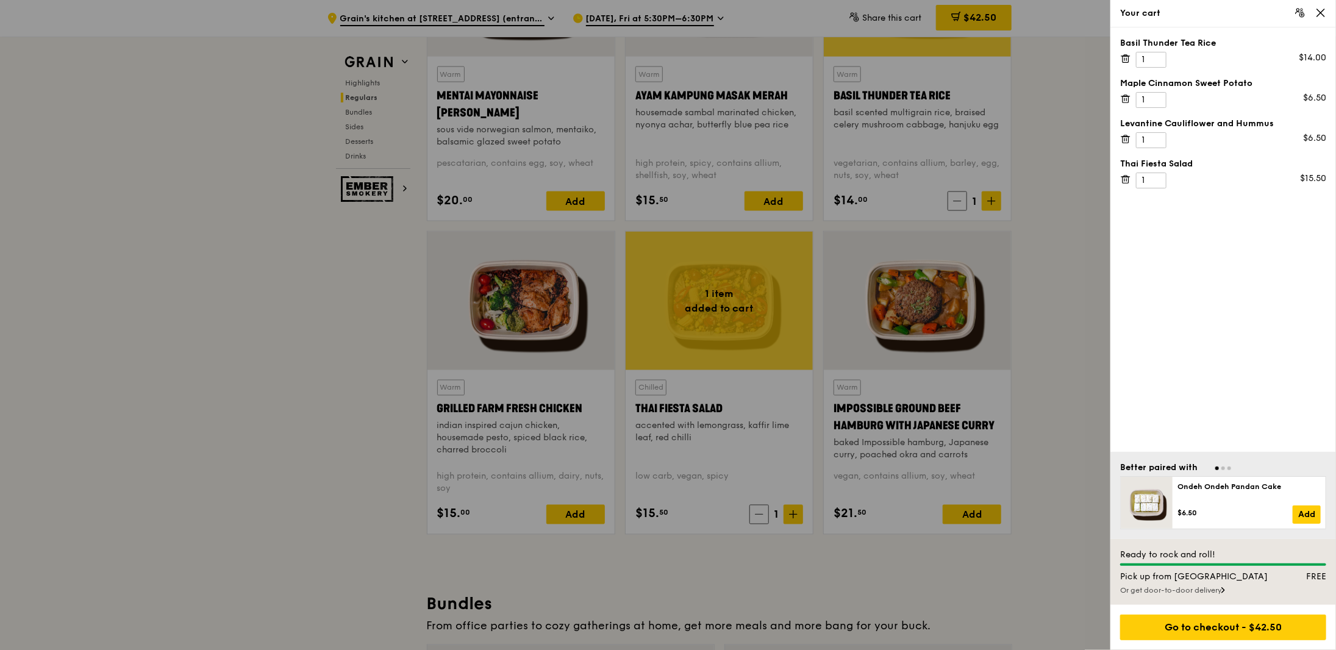
click at [1211, 593] on div "Or get door-to-door delivery" at bounding box center [1223, 590] width 206 height 10
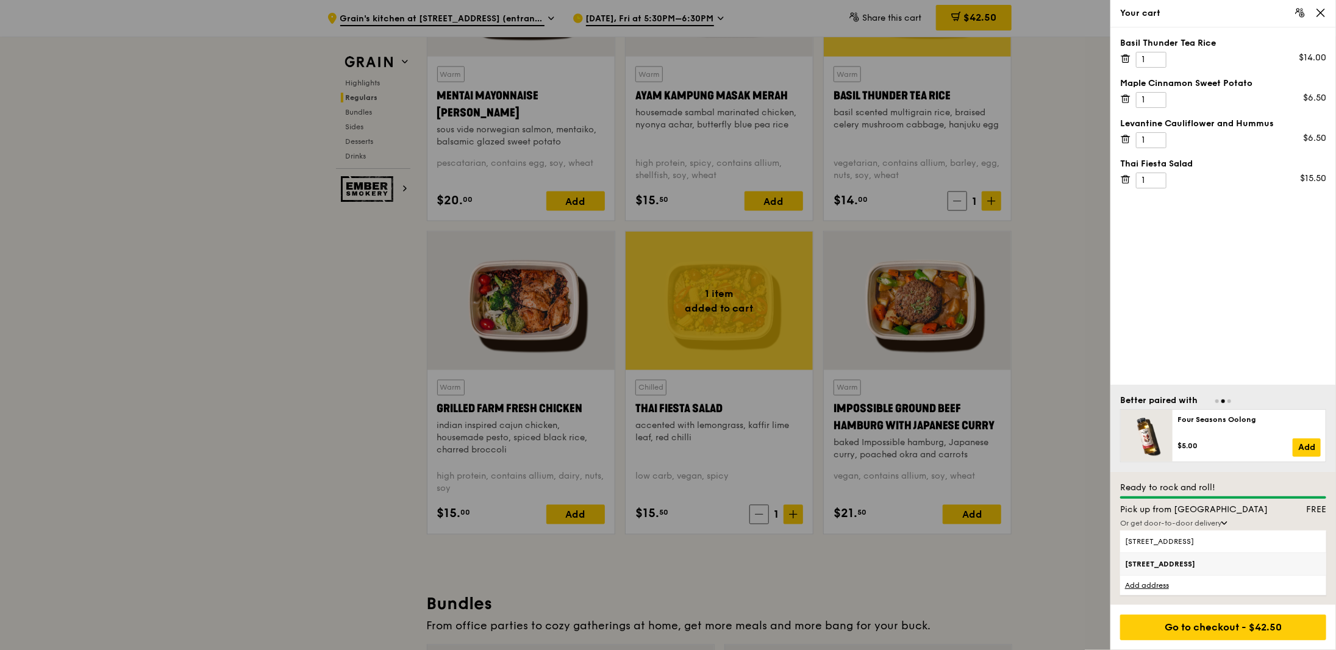
click at [1195, 569] on span "81 Victoria Street, 188065" at bounding box center [1199, 564] width 148 height 10
click at [0, 0] on input "81 Victoria Street, 188065" at bounding box center [0, 0] width 0 height 0
